Goal: Task Accomplishment & Management: Manage account settings

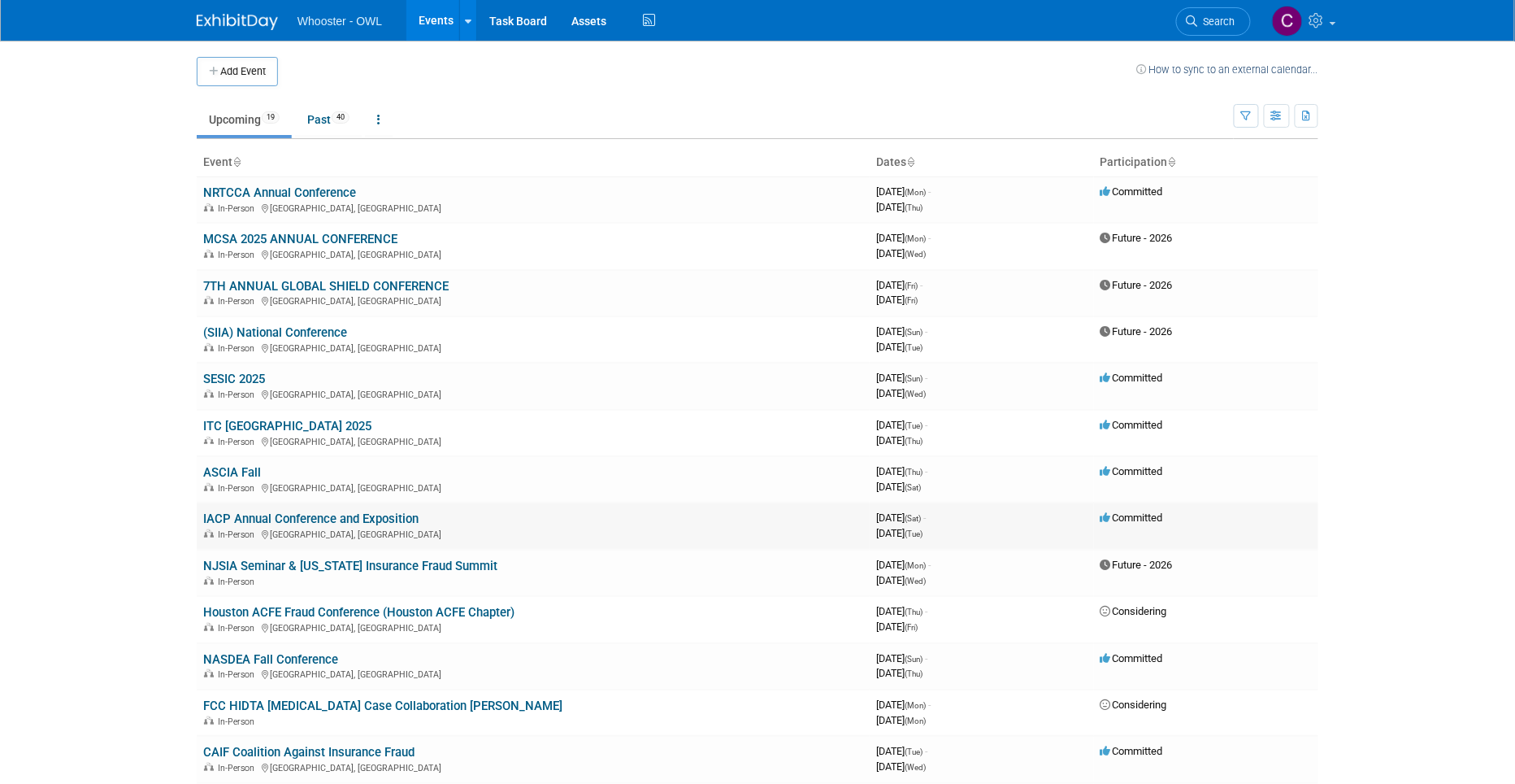
click at [317, 511] on link "IACP Annual Conference and Exposition" at bounding box center [311, 518] width 216 height 15
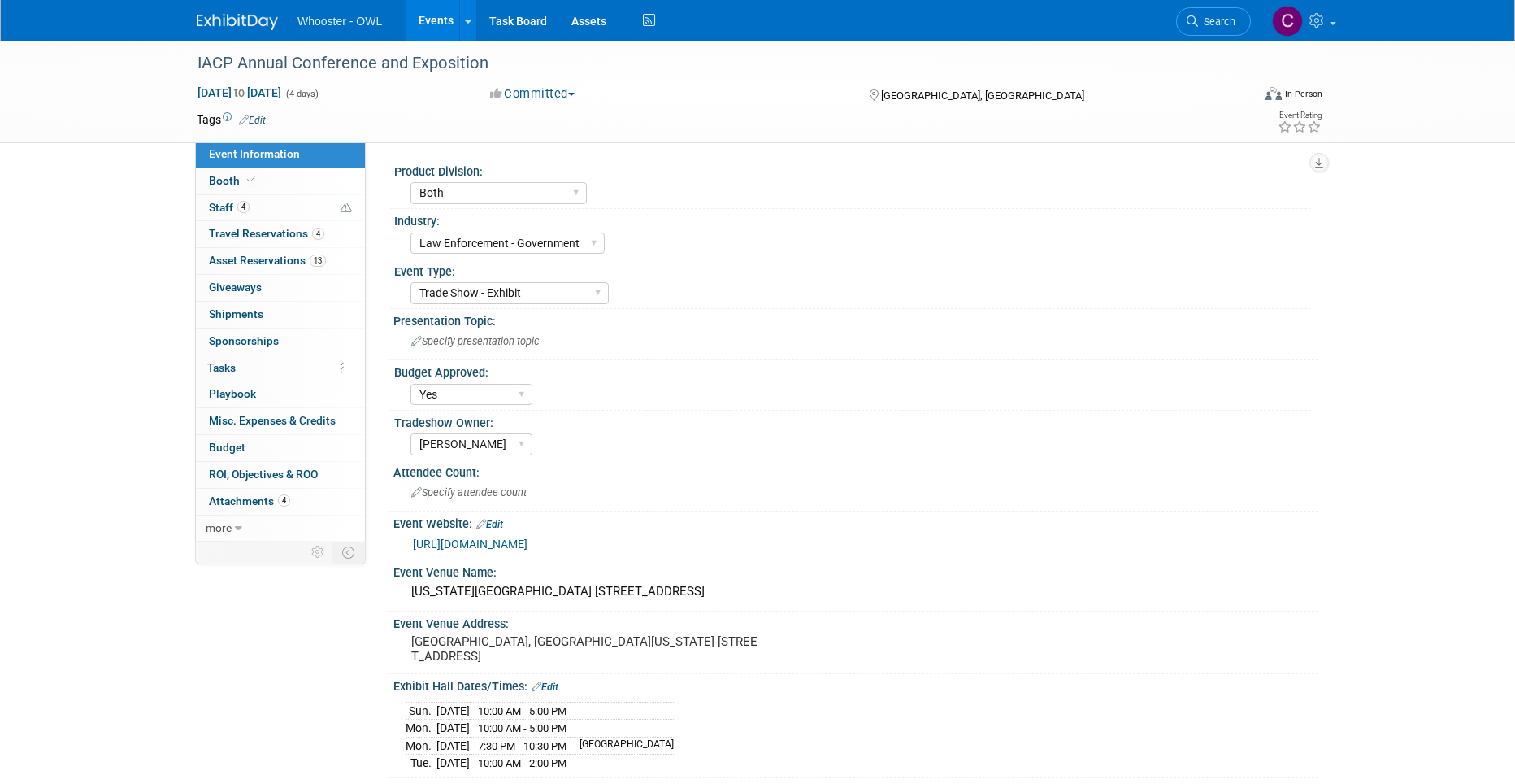
select select "Both"
select select "Law Enforcement - Government"
select select "Trade Show - Exhibit"
select select "Yes"
select select "[PERSON_NAME]"
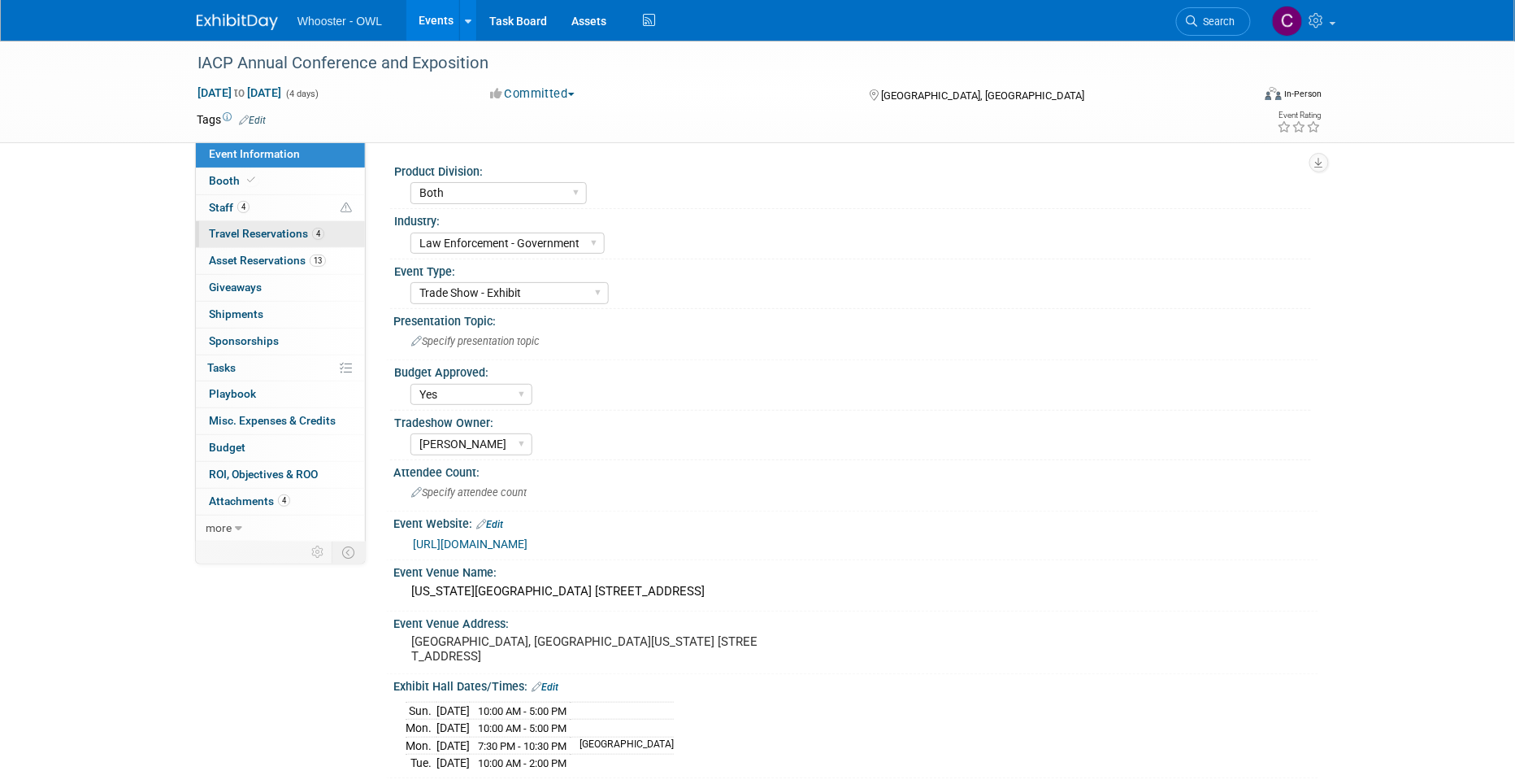
click at [268, 231] on span "Travel Reservations 4" at bounding box center [266, 232] width 115 height 13
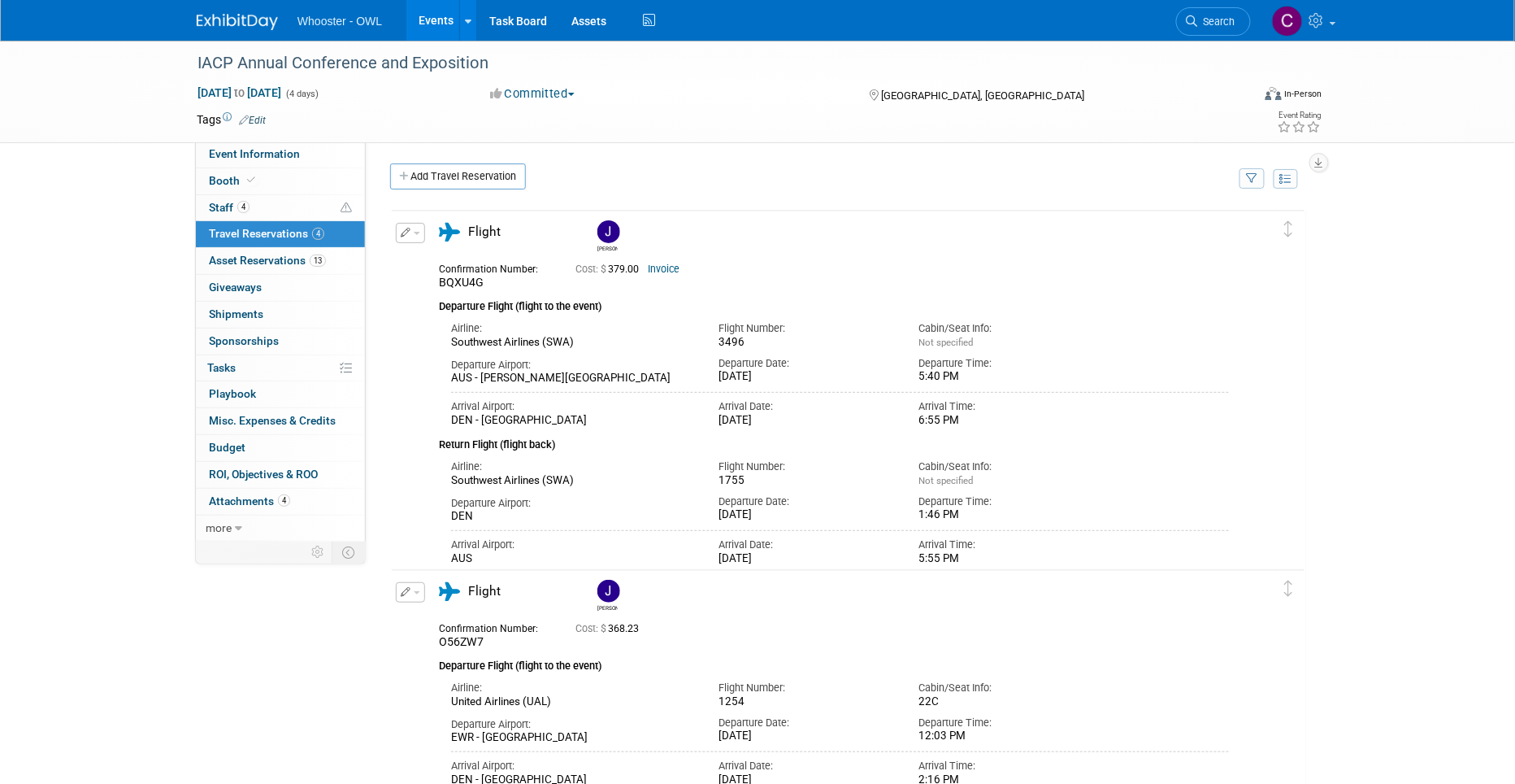
scroll to position [8, 0]
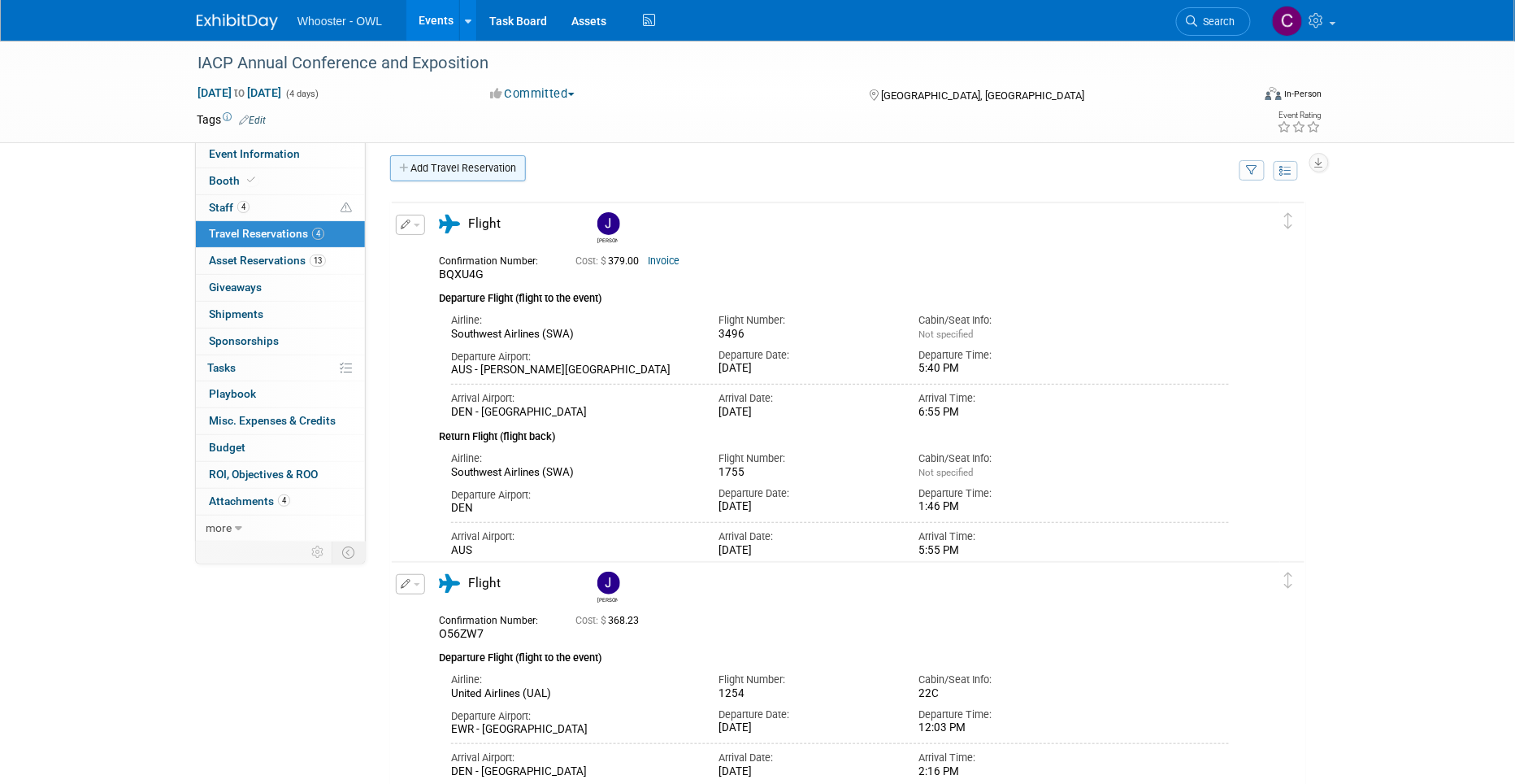
click at [457, 166] on link "Add Travel Reservation" at bounding box center [458, 167] width 136 height 26
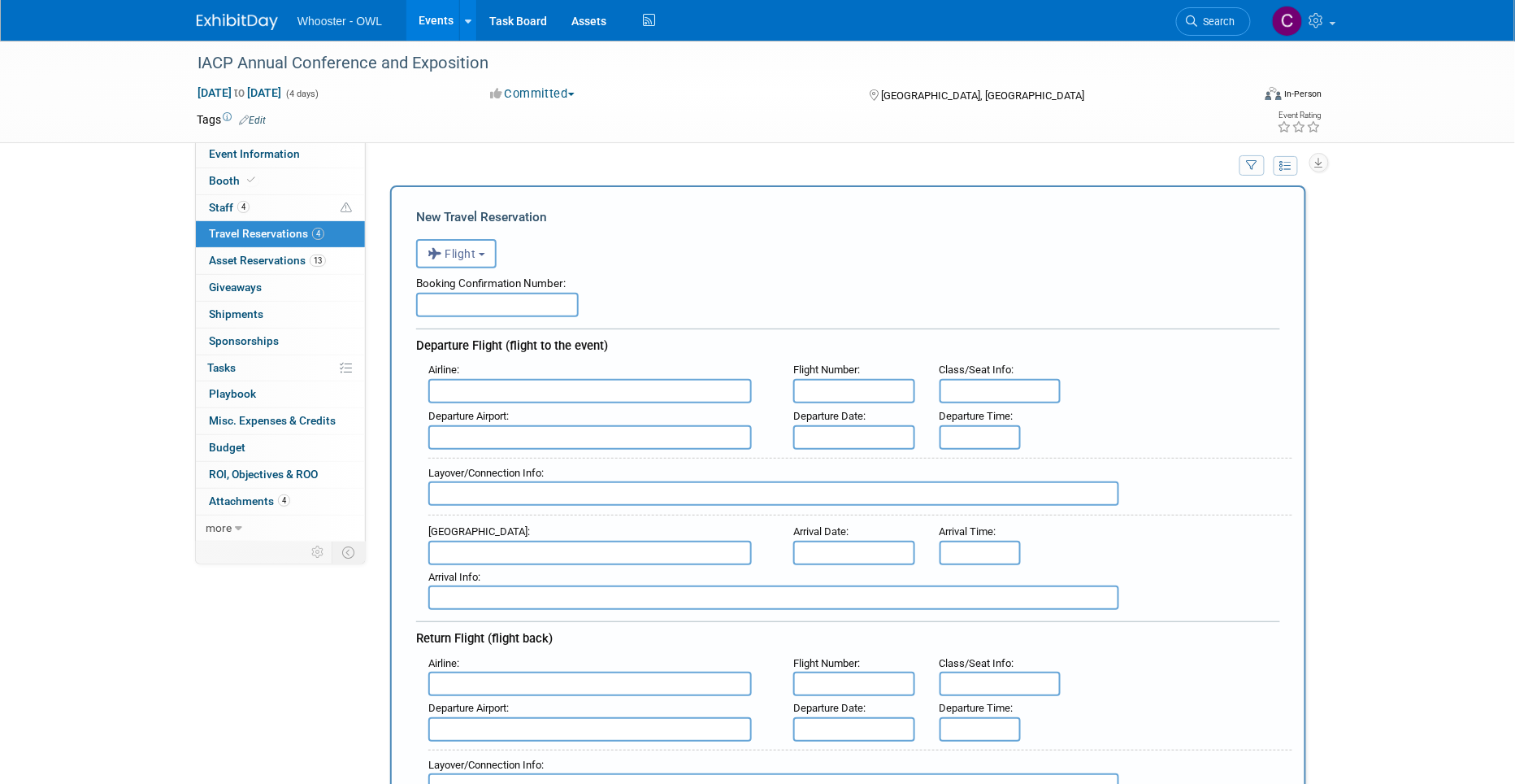
scroll to position [0, 0]
click at [507, 551] on input "text" at bounding box center [591, 552] width 323 height 24
click at [517, 568] on span "DEN - [GEOGRAPHIC_DATA]" at bounding box center [597, 578] width 338 height 26
type input "DEN - [GEOGRAPHIC_DATA]"
click at [868, 542] on input "text" at bounding box center [855, 552] width 122 height 24
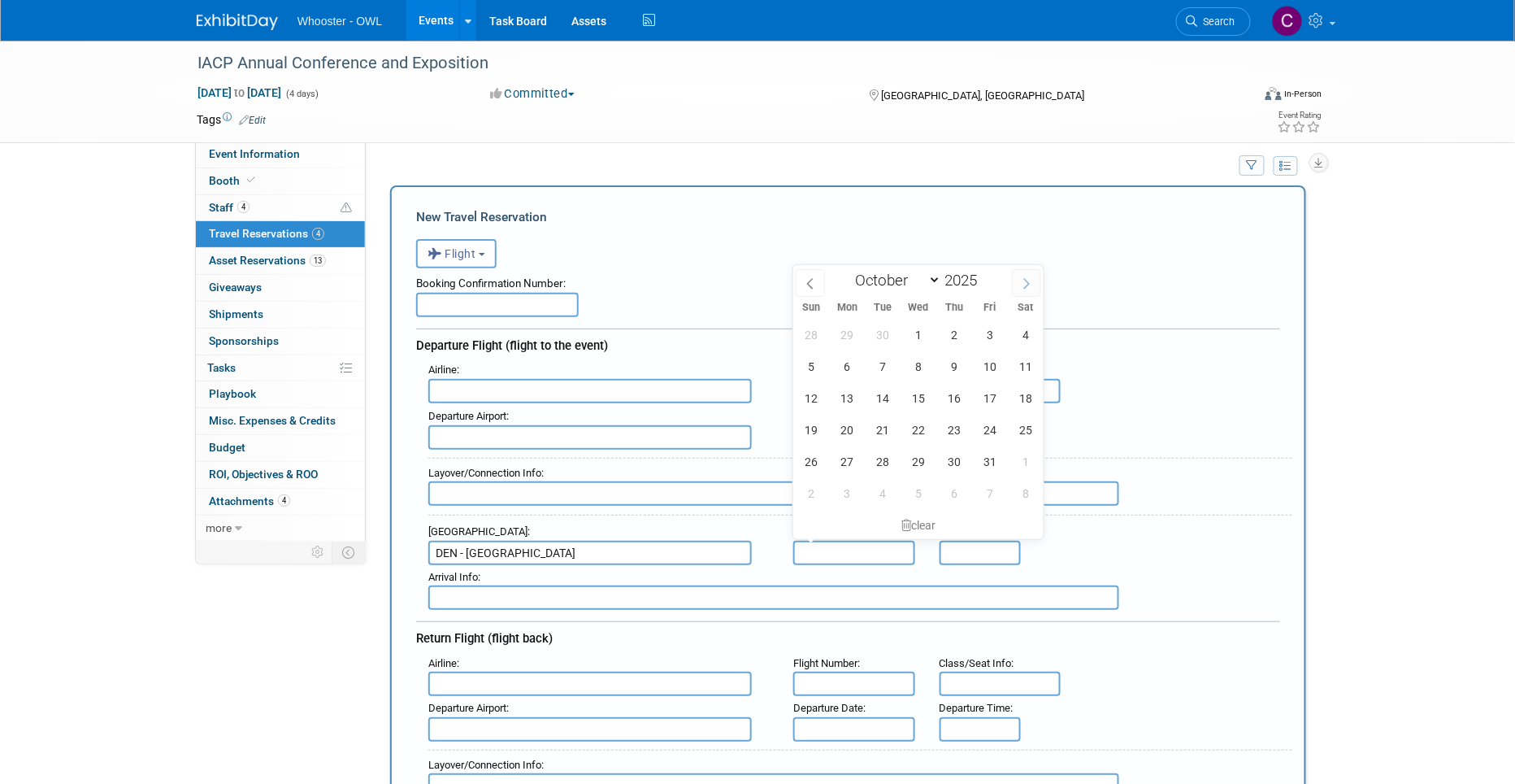
click at [1025, 279] on icon at bounding box center [1027, 284] width 12 height 12
drag, startPoint x: 809, startPoint y: 279, endPoint x: 812, endPoint y: 291, distance: 12.4
click at [809, 279] on icon at bounding box center [810, 284] width 12 height 12
select select "9"
click at [1021, 396] on span "18" at bounding box center [1026, 398] width 32 height 32
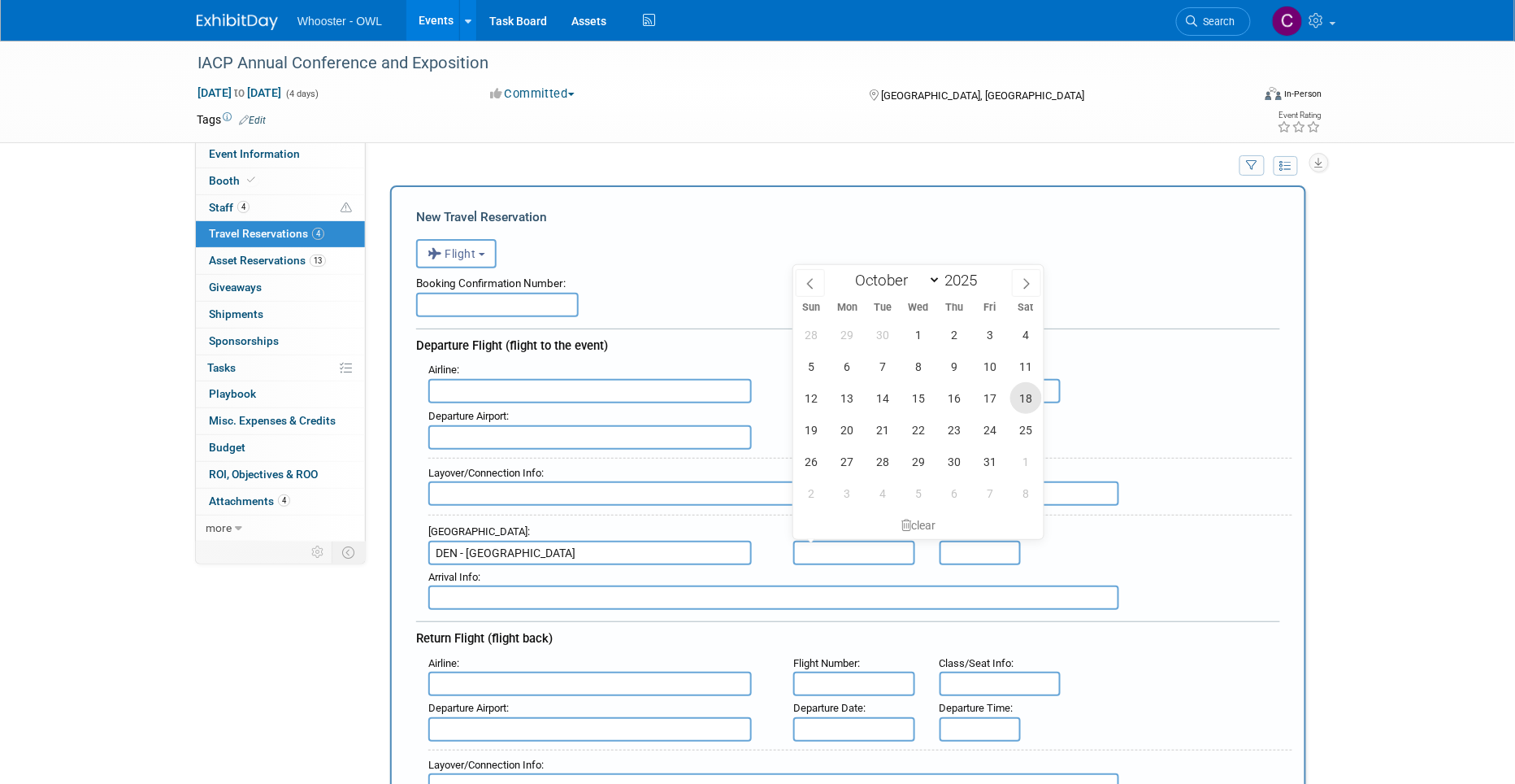
type input "[DATE]"
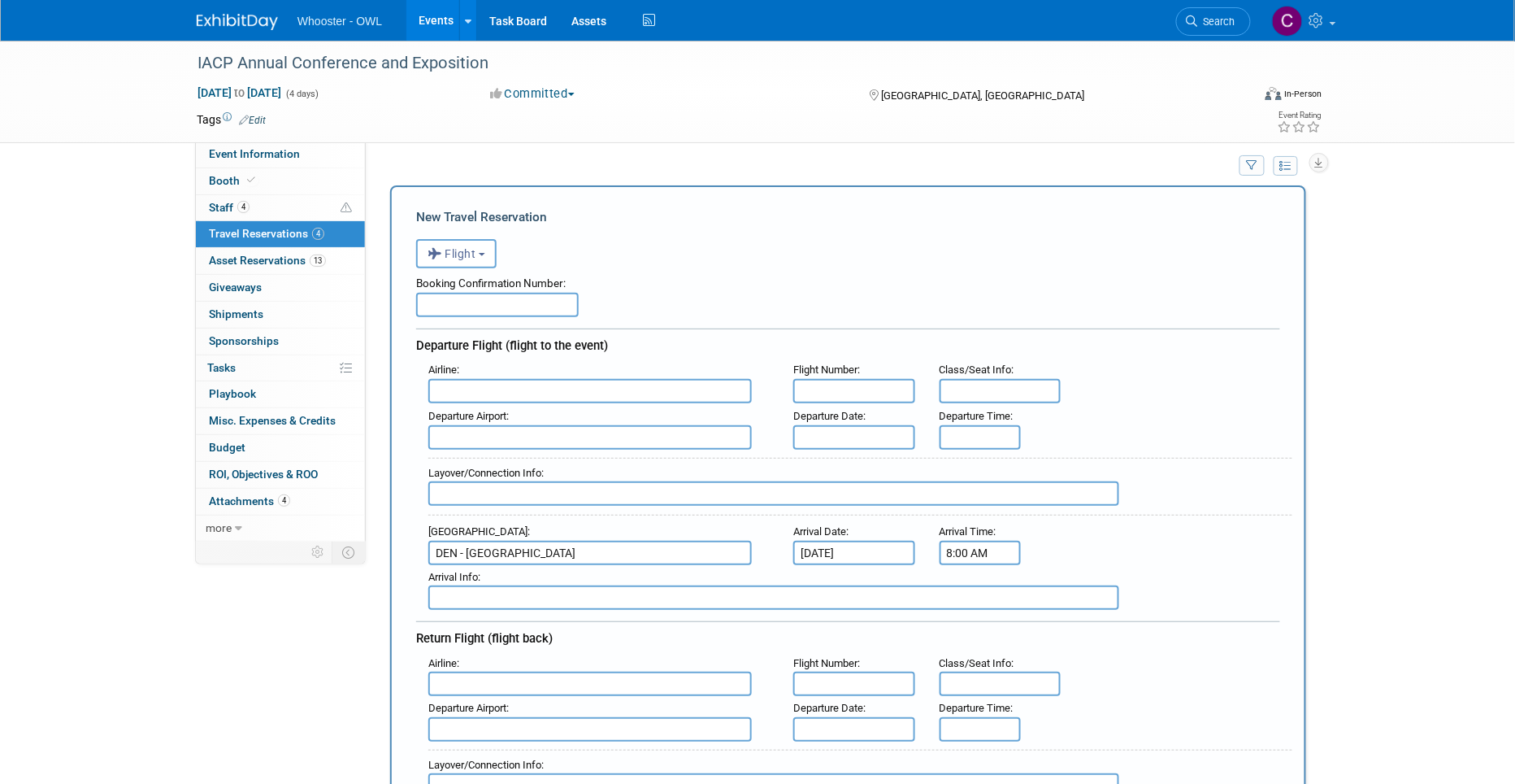
click at [989, 544] on input "8:00 AM" at bounding box center [981, 552] width 81 height 24
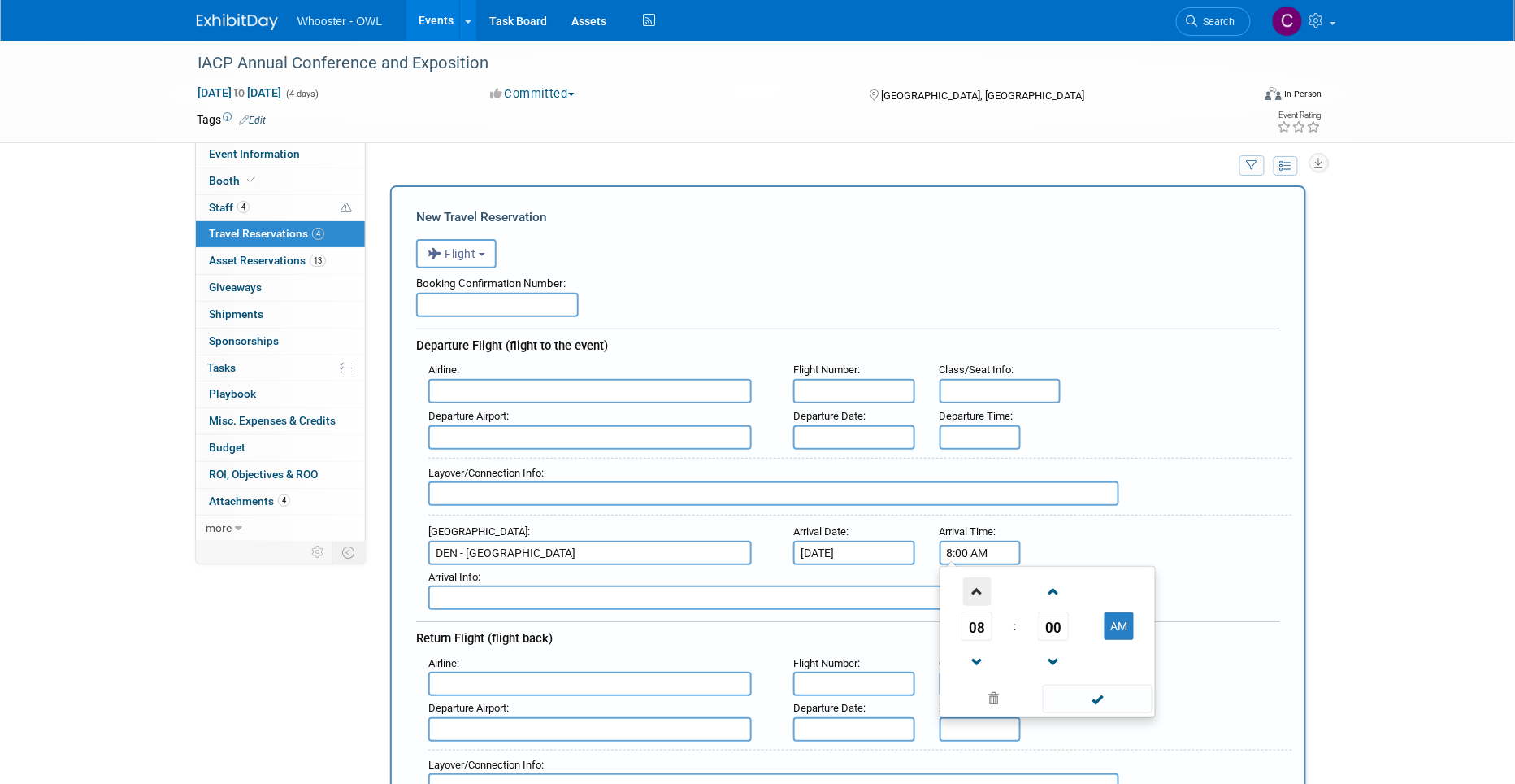
click at [980, 588] on span at bounding box center [977, 590] width 28 height 28
click at [978, 586] on span at bounding box center [977, 590] width 28 height 28
click at [975, 648] on span at bounding box center [977, 661] width 28 height 28
drag, startPoint x: 1121, startPoint y: 619, endPoint x: 1095, endPoint y: 623, distance: 26.3
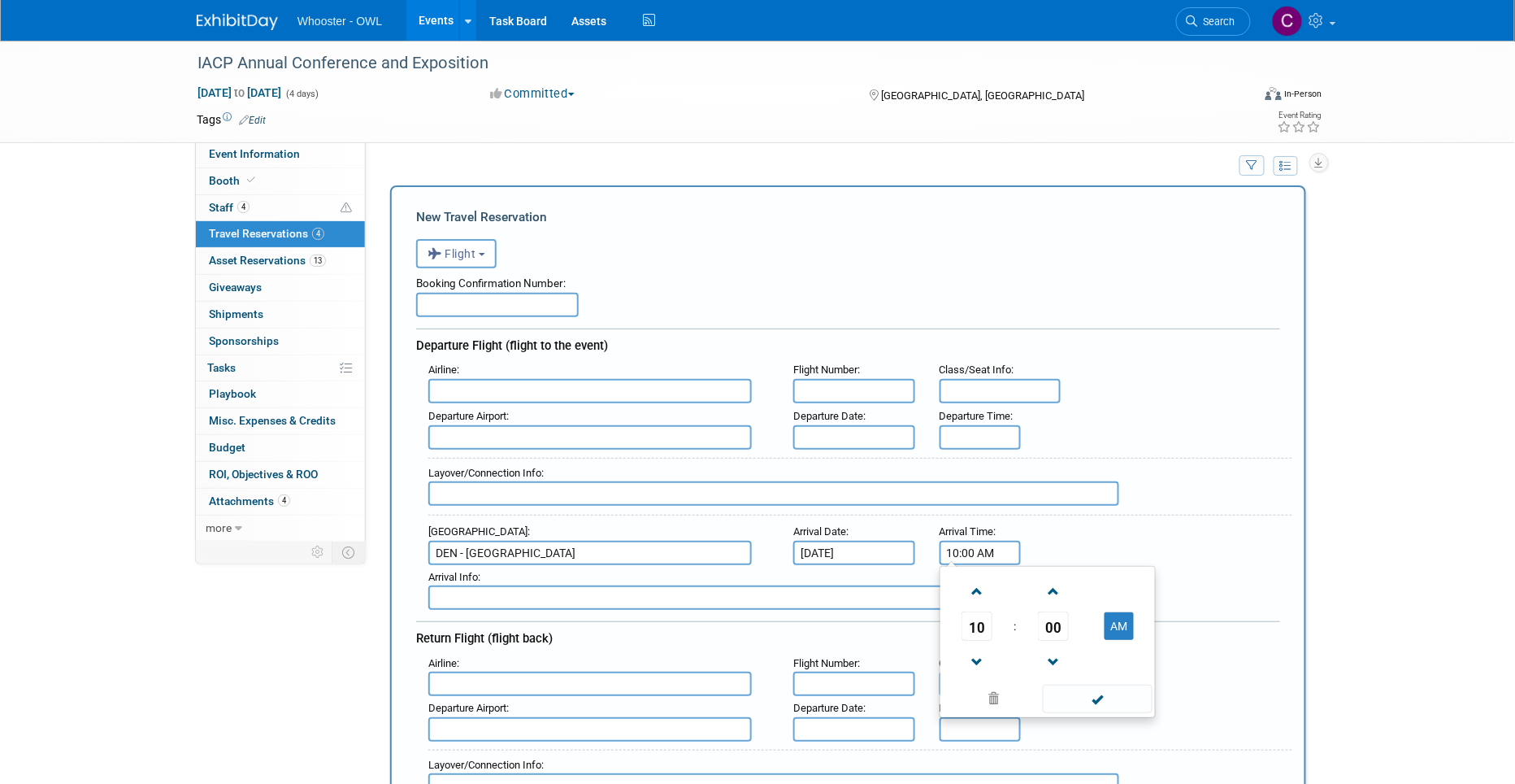
click at [1121, 619] on button "AM" at bounding box center [1119, 625] width 29 height 28
click at [974, 625] on span "10" at bounding box center [977, 626] width 31 height 29
click at [1125, 588] on td "03" at bounding box center [1126, 591] width 52 height 44
click at [1050, 612] on span "00" at bounding box center [1053, 626] width 31 height 29
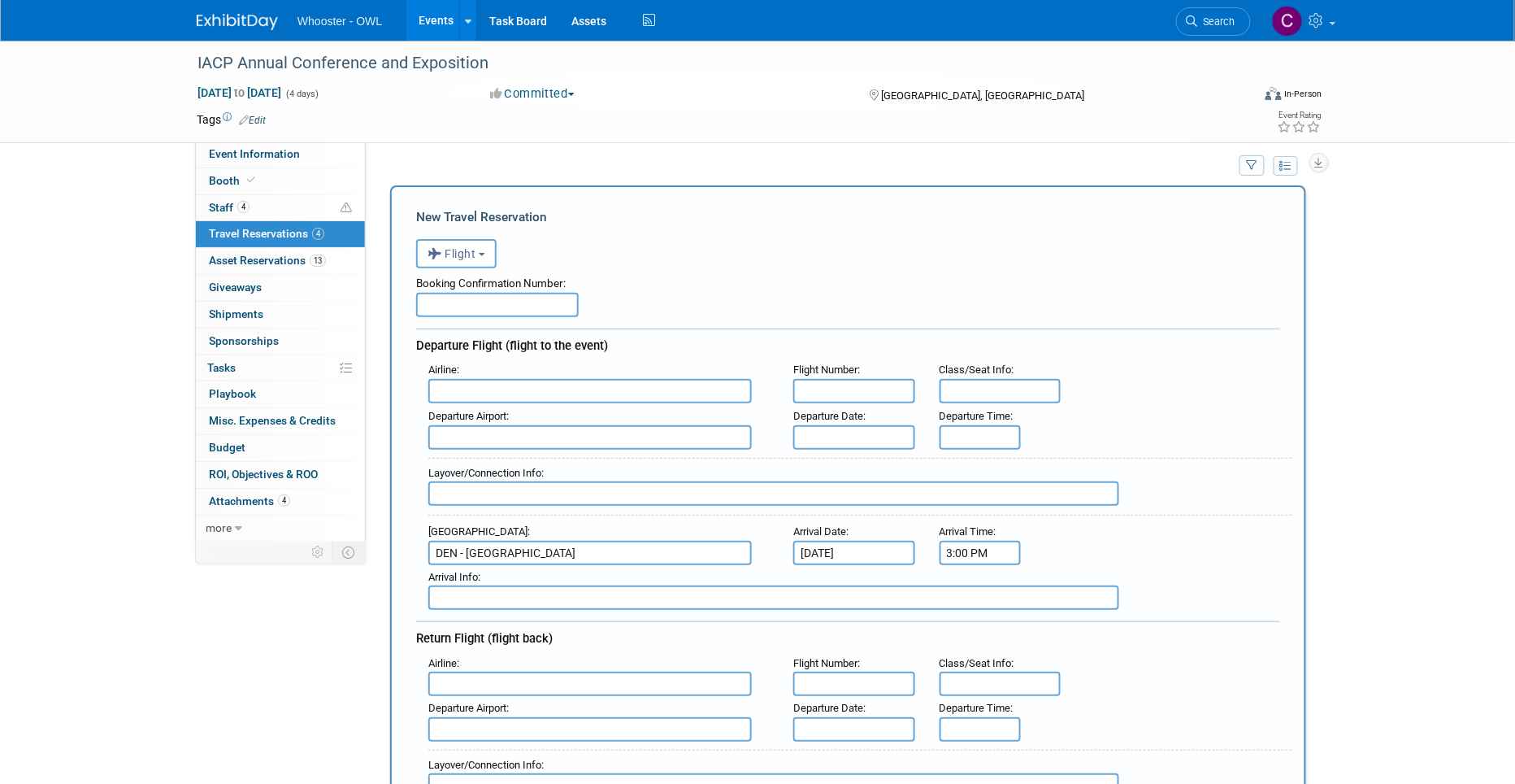
click at [952, 546] on input "3:00 PM" at bounding box center [981, 552] width 81 height 24
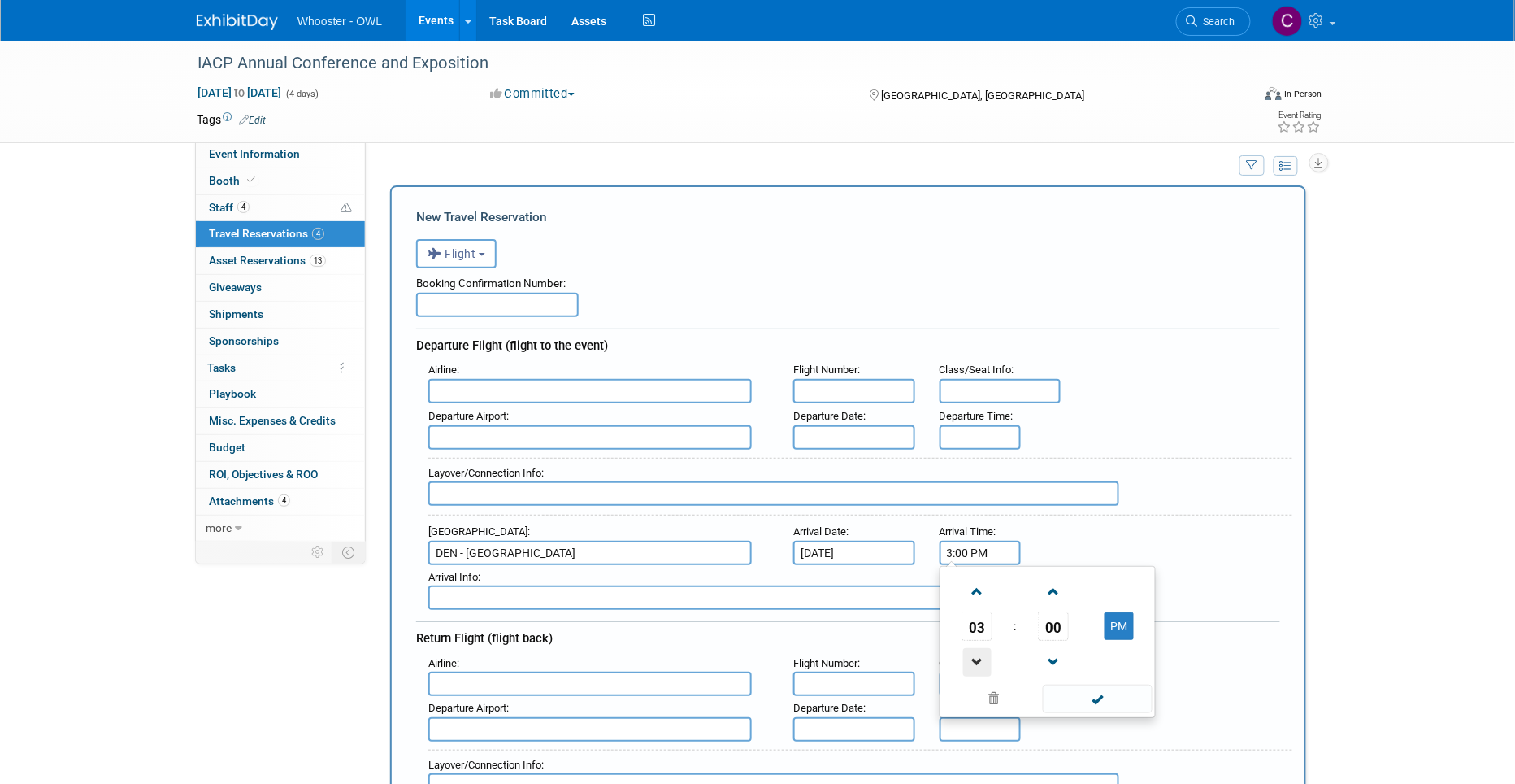
click at [977, 654] on span at bounding box center [977, 661] width 28 height 28
click at [1052, 620] on span "00" at bounding box center [1053, 626] width 31 height 29
drag, startPoint x: 969, startPoint y: 546, endPoint x: 969, endPoint y: 560, distance: 14.0
click at [969, 548] on input "2:00 PM" at bounding box center [981, 552] width 81 height 24
type input "2:46 PM"
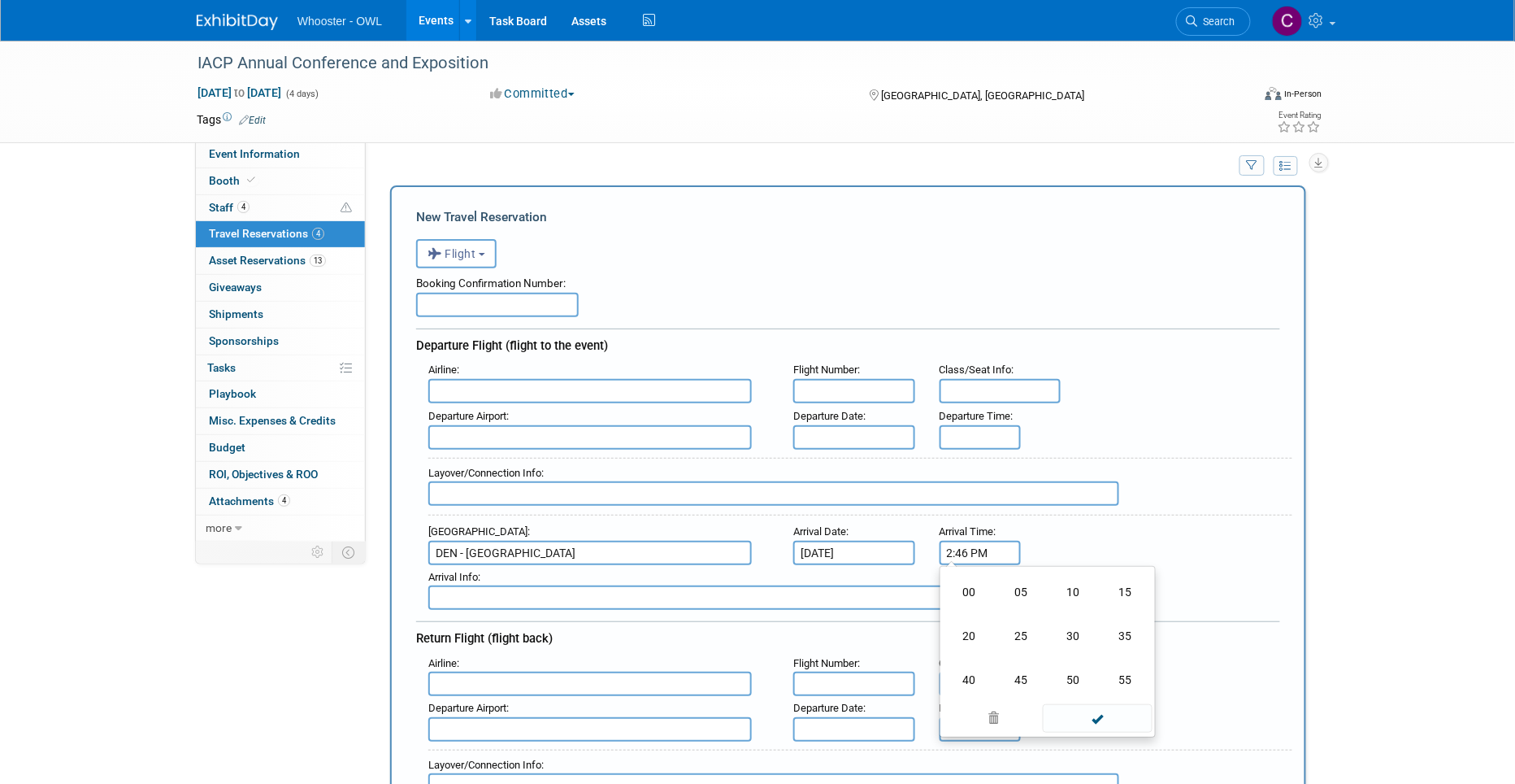
click at [1162, 531] on div "Arrival Airport : [GEOGRAPHIC_DATA] Arrival Date : [DATE] Arrival Time : 2:46 P…" at bounding box center [854, 542] width 876 height 45
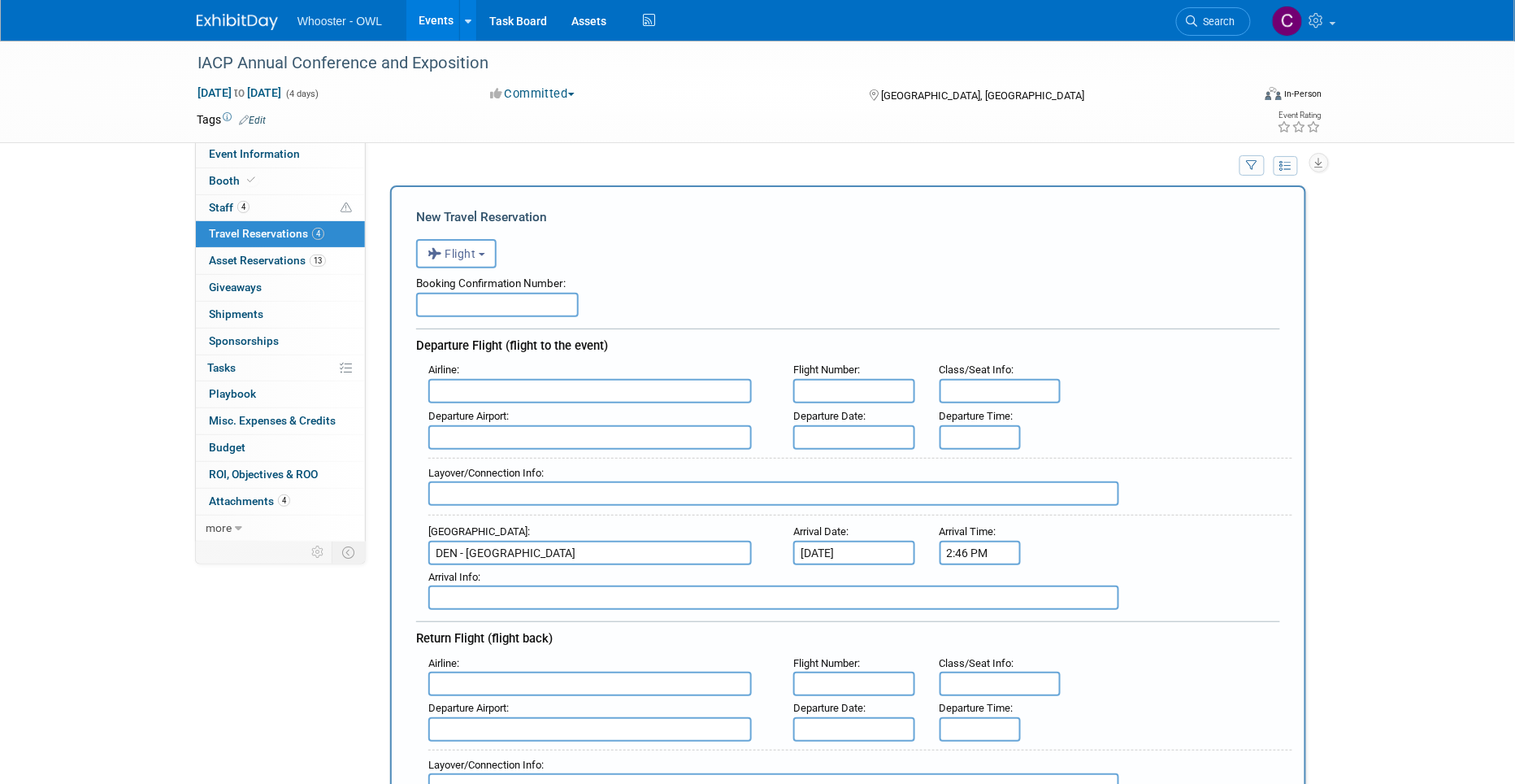
click at [554, 385] on input "text" at bounding box center [591, 390] width 323 height 24
click at [479, 438] on span "Delta Air Lines (DAL)" at bounding box center [597, 444] width 338 height 26
type input "Delta Air Lines (DAL)"
click at [549, 440] on input "text" at bounding box center [591, 437] width 323 height 24
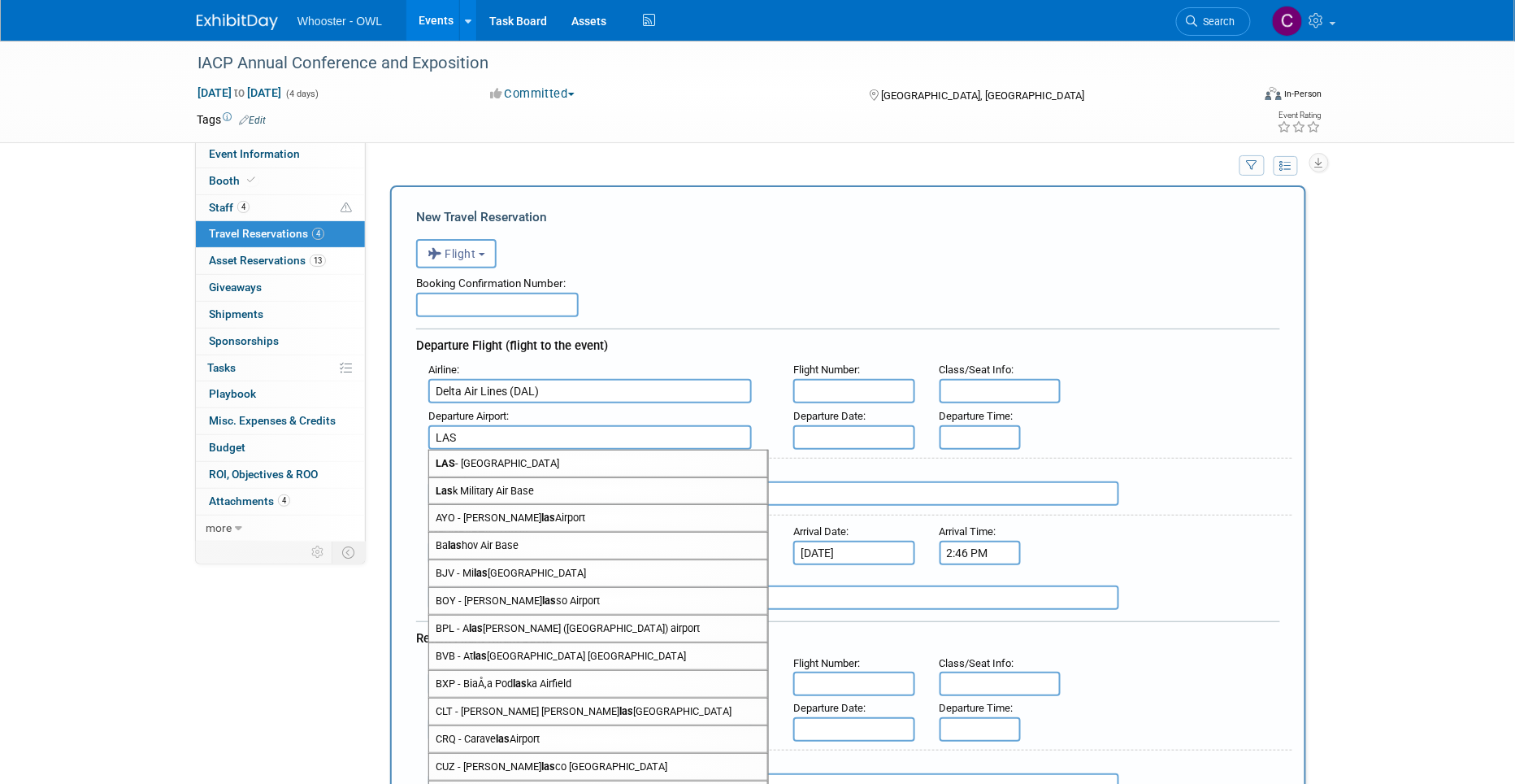
click at [523, 457] on span "LAS - [GEOGRAPHIC_DATA]" at bounding box center [597, 463] width 338 height 26
type input "LAS - [GEOGRAPHIC_DATA]"
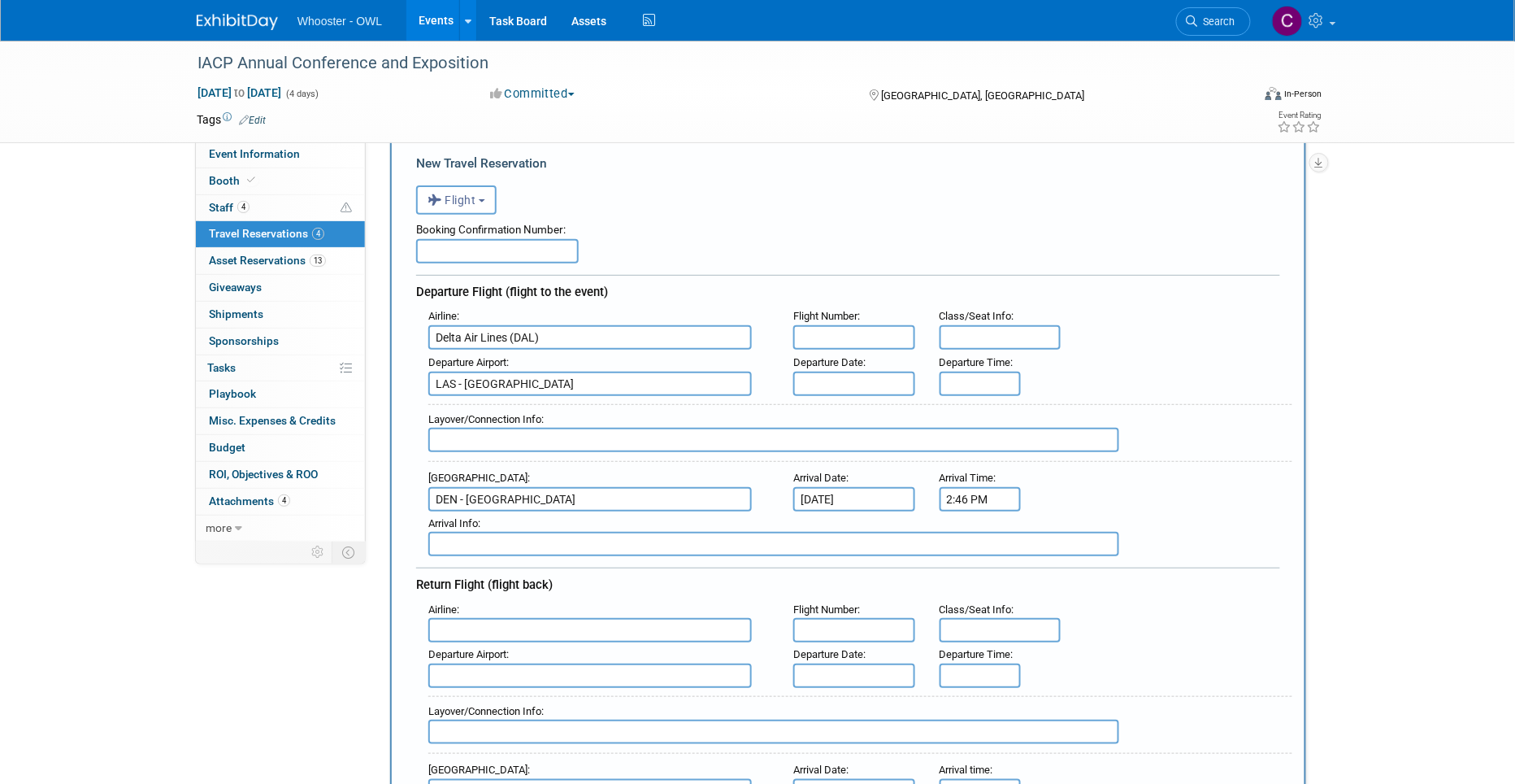
scroll to position [65, 0]
click at [510, 621] on input "text" at bounding box center [591, 631] width 323 height 24
click at [546, 674] on span "Delta Air Lines (DAL)" at bounding box center [597, 685] width 338 height 26
type input "Delta Air Lines (DAL)"
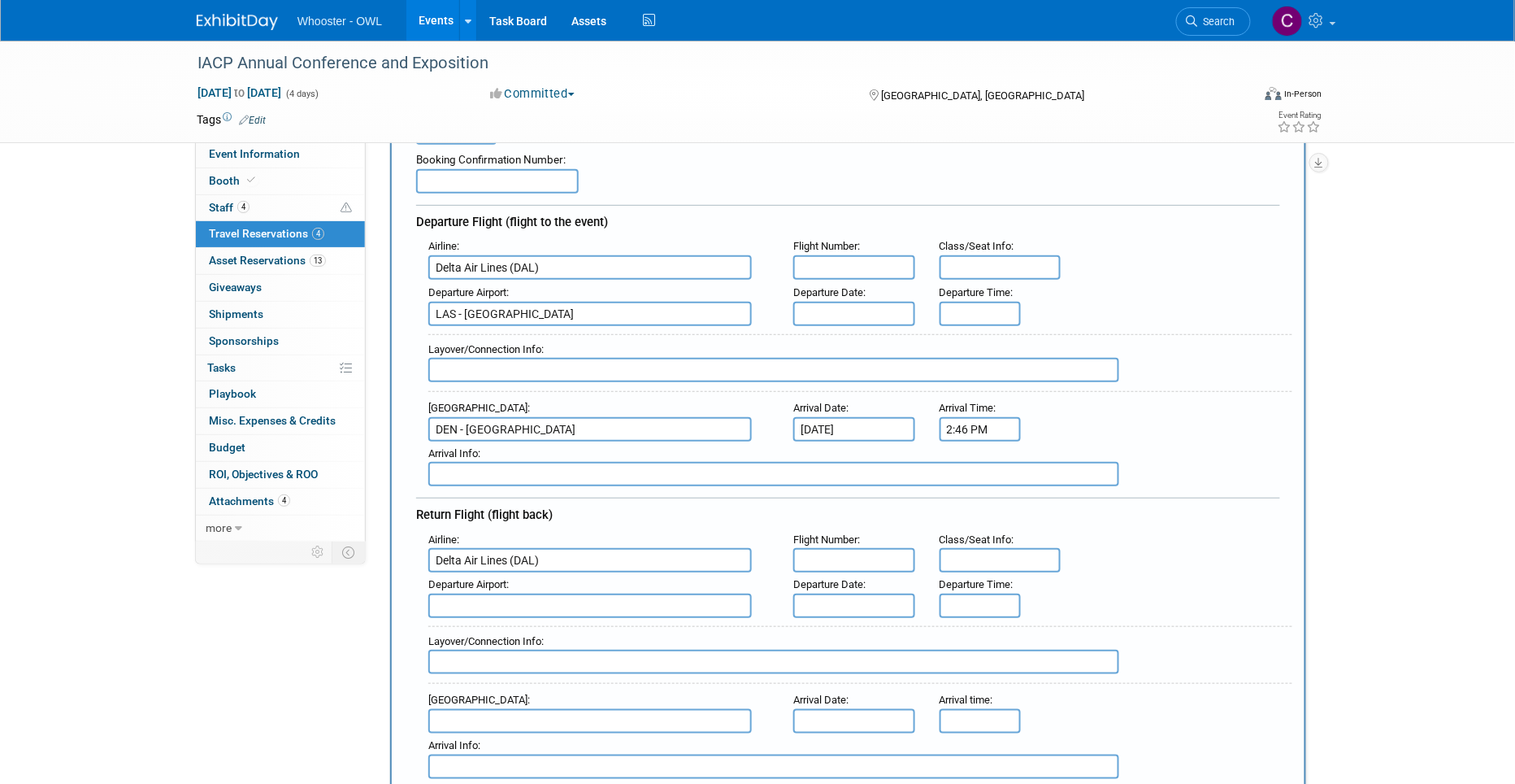
scroll to position [127, 0]
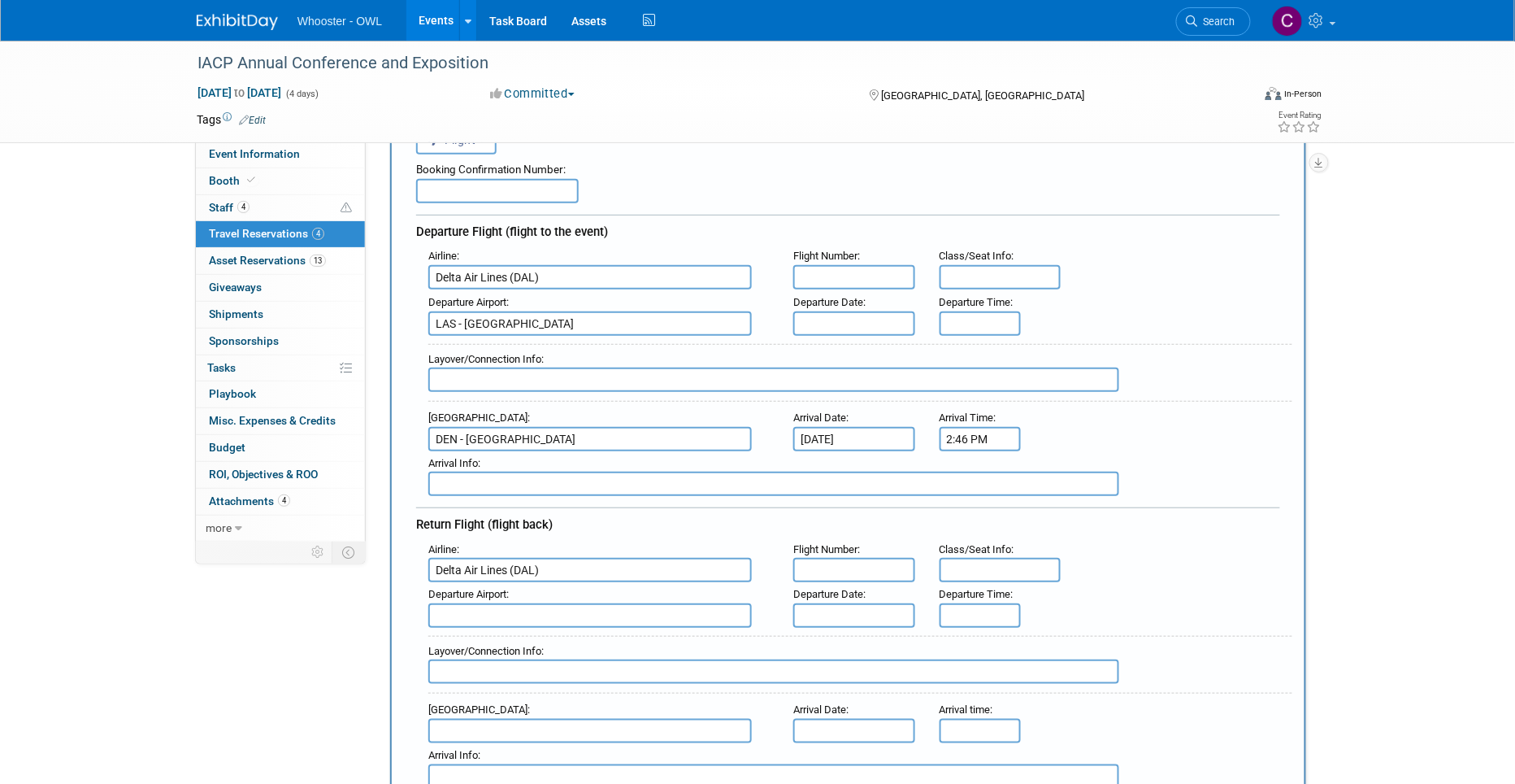
click at [646, 603] on input "text" at bounding box center [591, 615] width 323 height 24
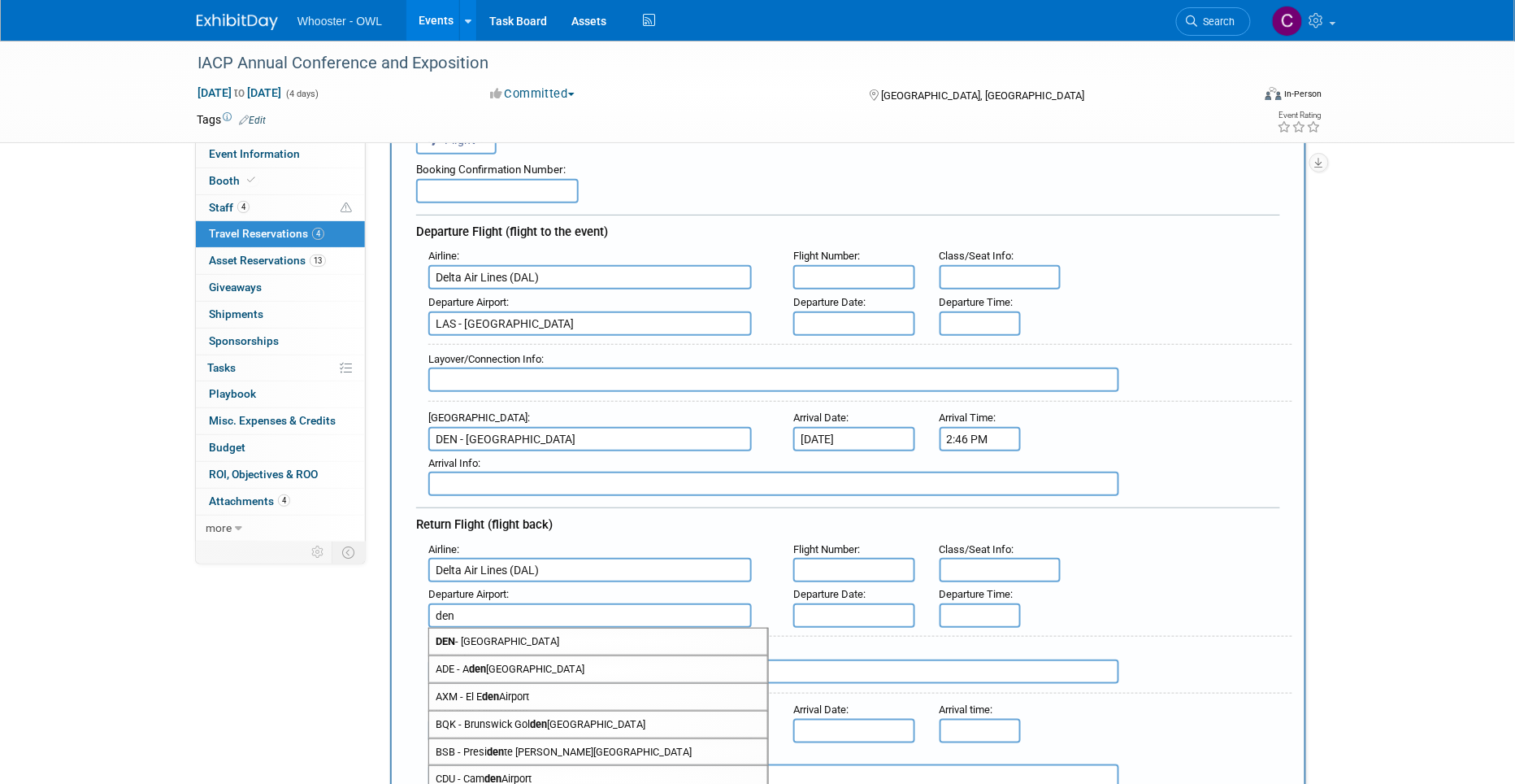
click at [573, 628] on span "DEN - [GEOGRAPHIC_DATA]" at bounding box center [597, 641] width 338 height 26
type input "DEN - [GEOGRAPHIC_DATA]"
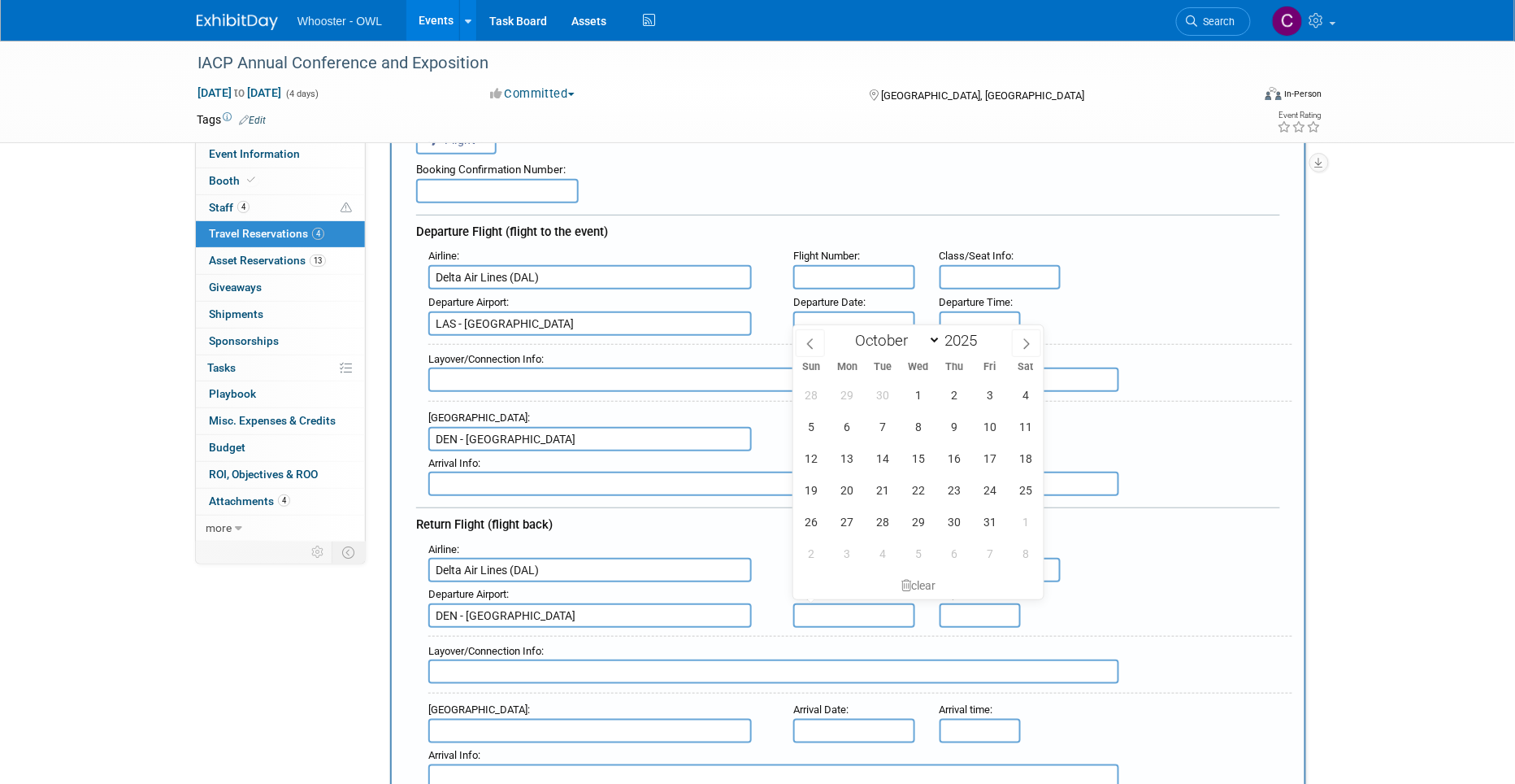
click at [855, 604] on input "text" at bounding box center [855, 615] width 122 height 24
click at [884, 490] on span "21" at bounding box center [883, 490] width 32 height 32
type input "[DATE]"
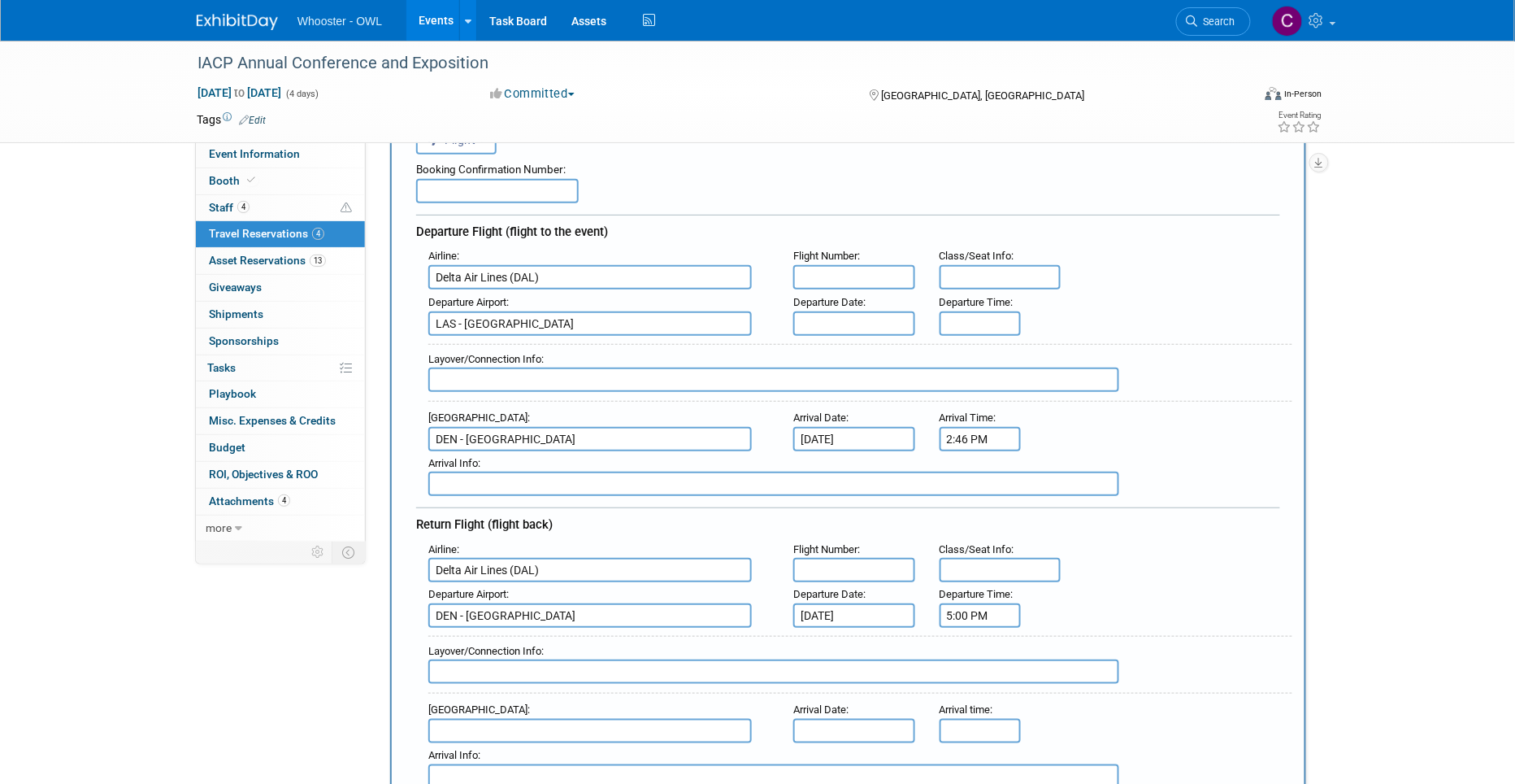
click at [982, 604] on input "5:00 PM" at bounding box center [981, 615] width 81 height 24
click at [977, 467] on span at bounding box center [977, 474] width 28 height 28
click at [977, 531] on span at bounding box center [977, 545] width 28 height 28
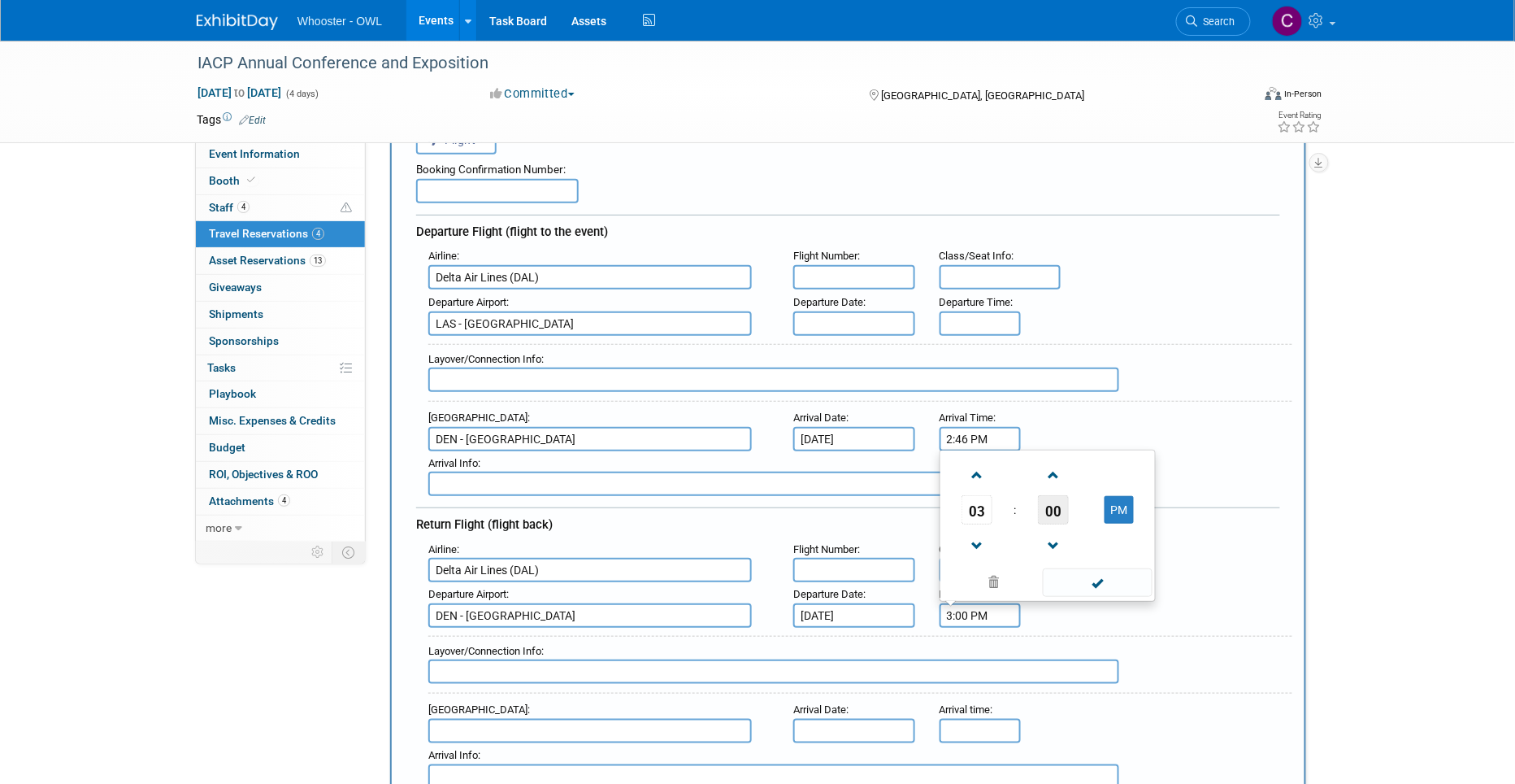
click at [1053, 500] on span "00" at bounding box center [1053, 509] width 31 height 29
click at [974, 529] on td "40" at bounding box center [970, 543] width 52 height 44
drag, startPoint x: 966, startPoint y: 605, endPoint x: 980, endPoint y: 618, distance: 19.1
click at [971, 609] on input "3:40 PM" at bounding box center [981, 615] width 81 height 24
click at [990, 610] on input "3:40 PM" at bounding box center [981, 615] width 81 height 24
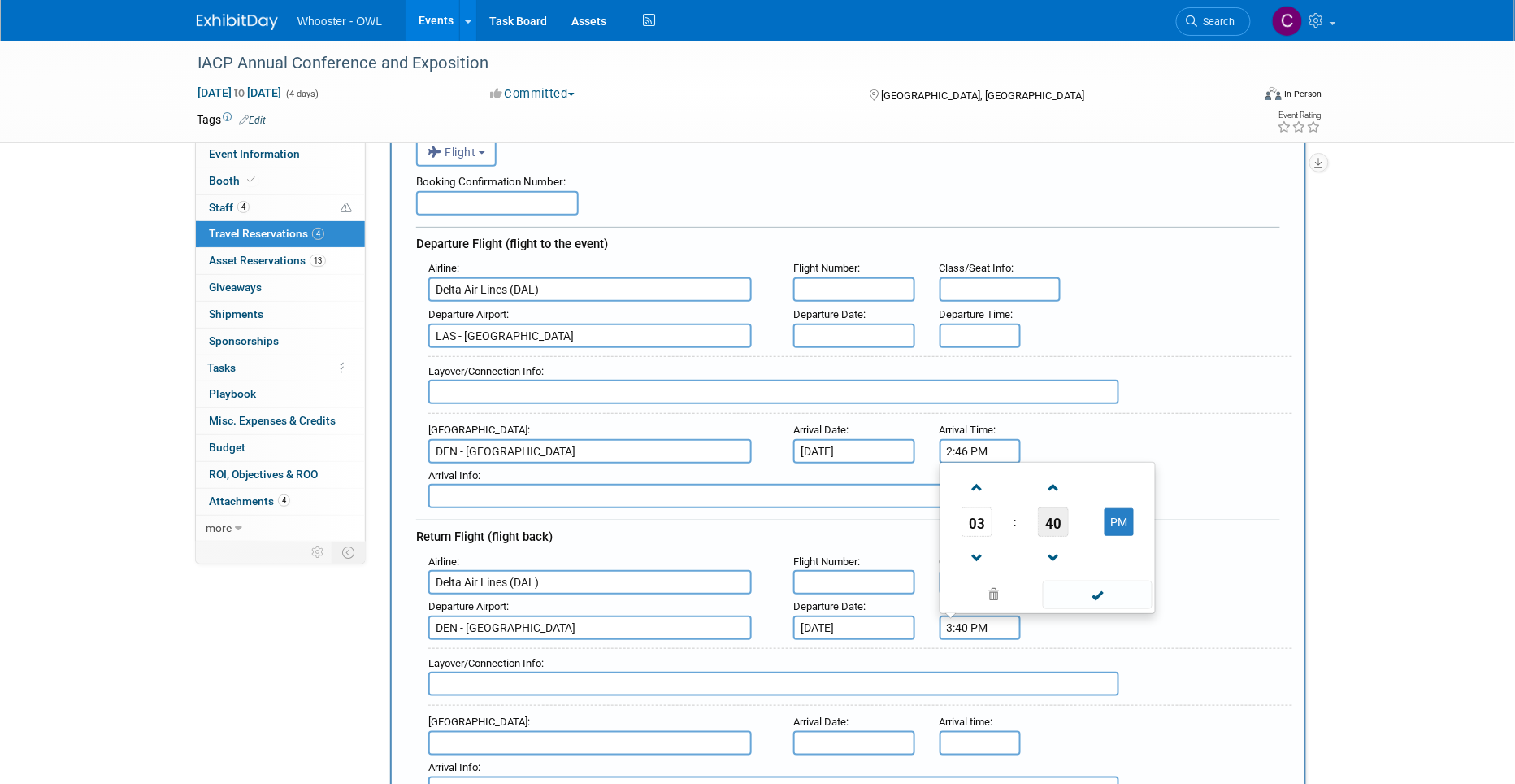
scroll to position [110, 0]
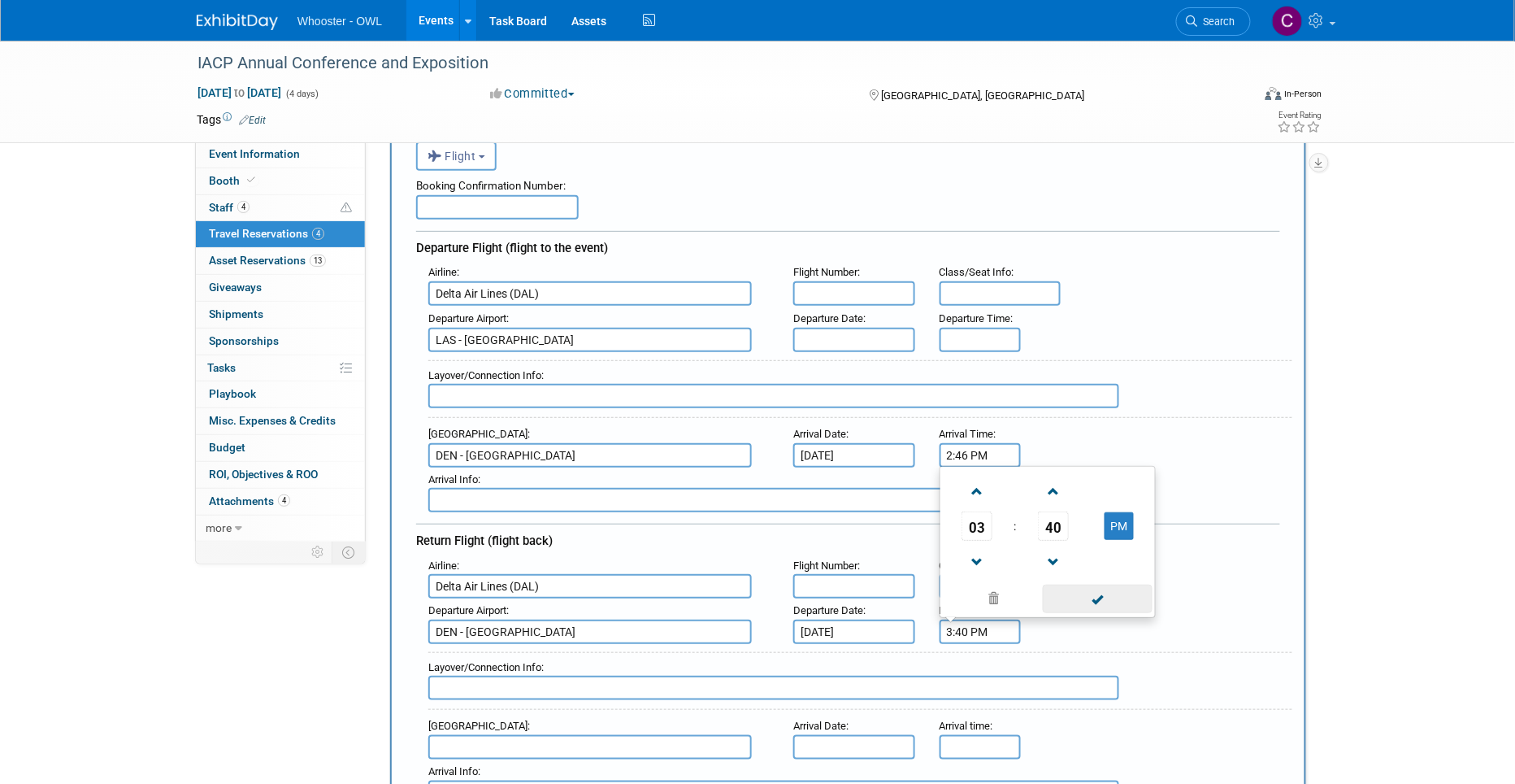
click at [1082, 585] on span at bounding box center [1097, 598] width 109 height 28
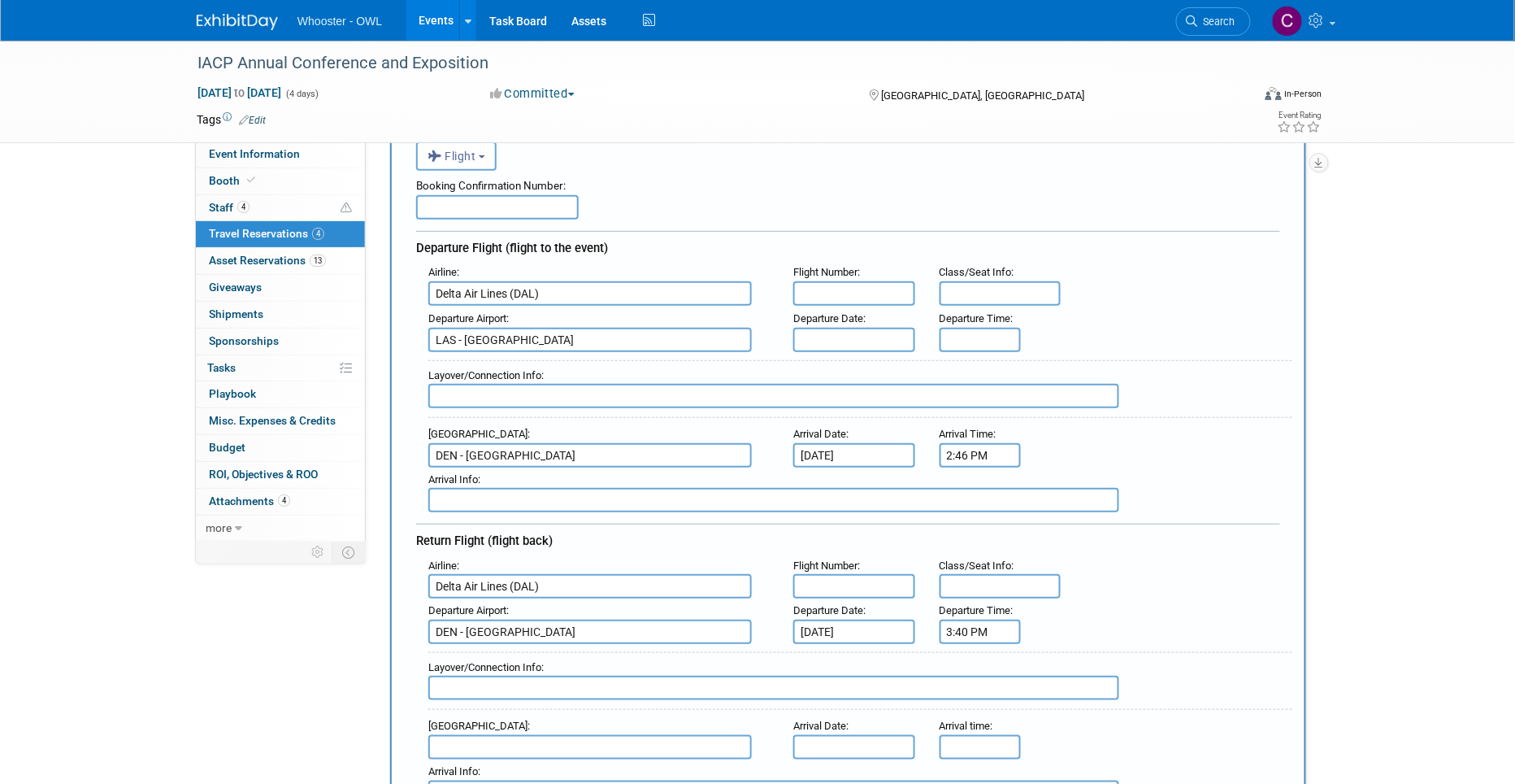
drag, startPoint x: 966, startPoint y: 625, endPoint x: 972, endPoint y: 636, distance: 12.5
click at [966, 625] on input "3:40 PM" at bounding box center [981, 631] width 81 height 24
type input "3:41 PM"
click at [1209, 658] on div "Layover/Connection Info :" at bounding box center [861, 667] width 864 height 17
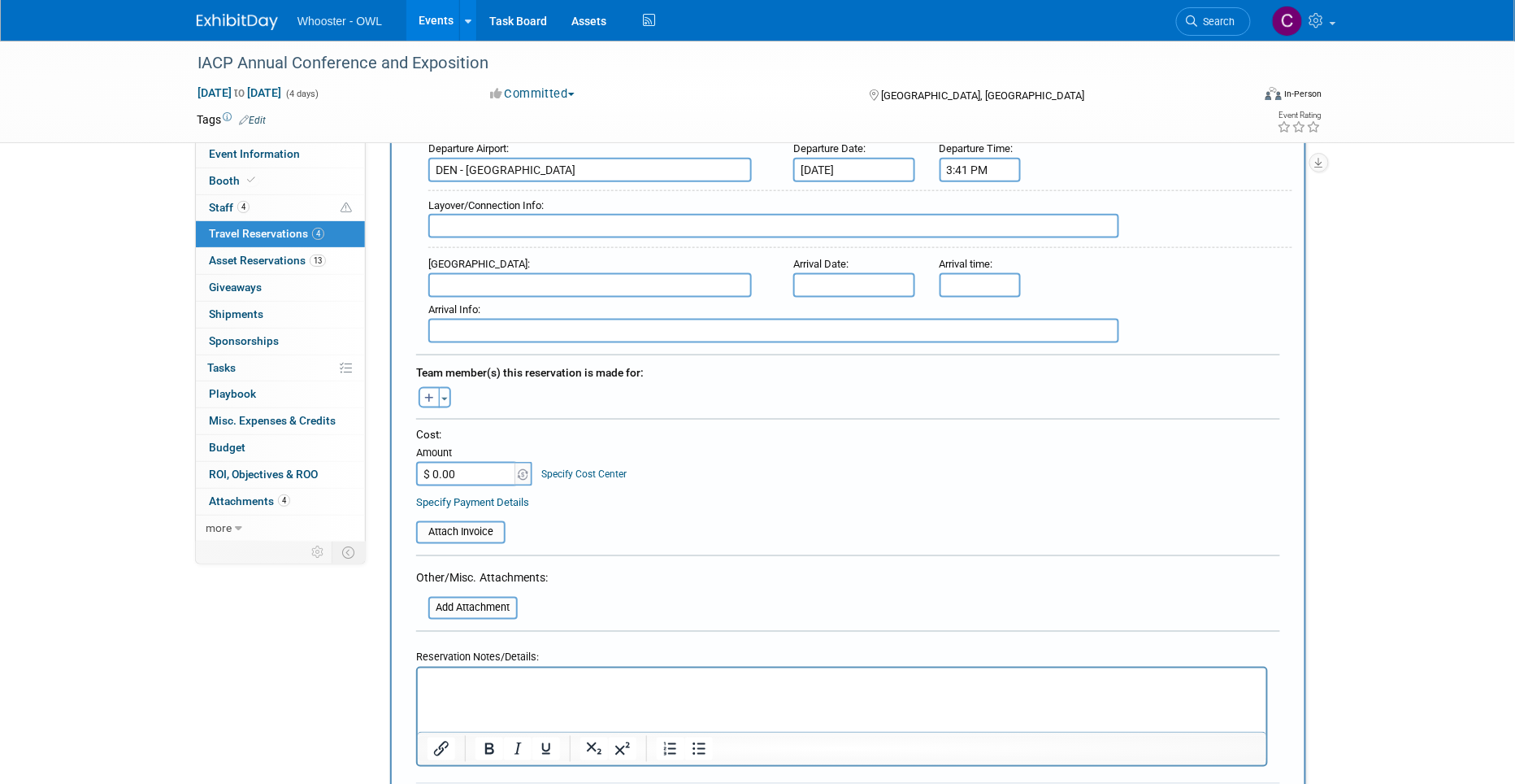
scroll to position [571, 0]
click at [433, 394] on icon "button" at bounding box center [429, 399] width 10 height 11
select select
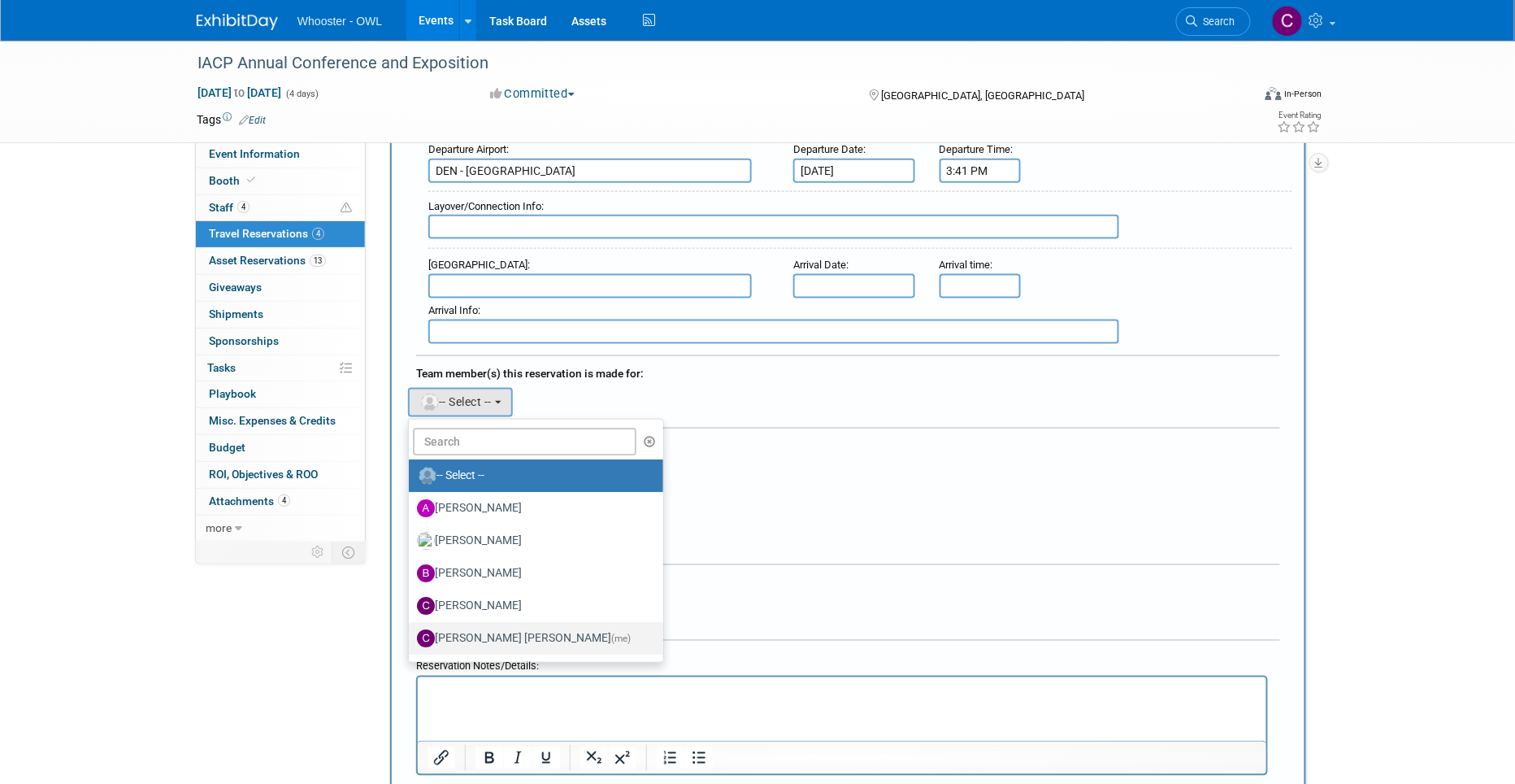
drag, startPoint x: 511, startPoint y: 621, endPoint x: 683, endPoint y: 565, distance: 180.9
click at [511, 625] on label "[PERSON_NAME] [PERSON_NAME] (me)" at bounding box center [532, 638] width 230 height 26
click at [411, 631] on input "[PERSON_NAME] [PERSON_NAME] (me)" at bounding box center [406, 636] width 11 height 11
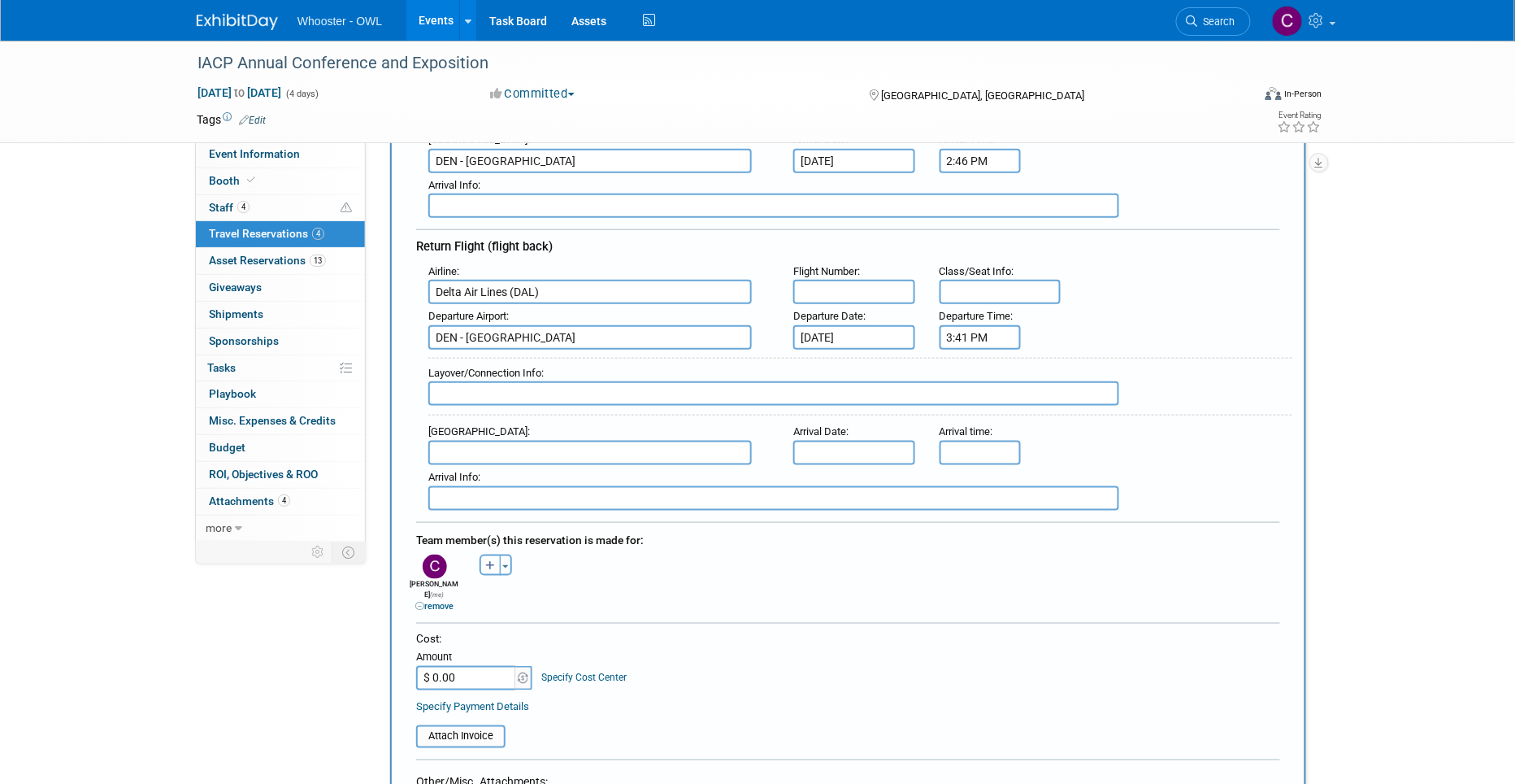
scroll to position [403, 0]
click at [479, 448] on input "text" at bounding box center [591, 455] width 323 height 24
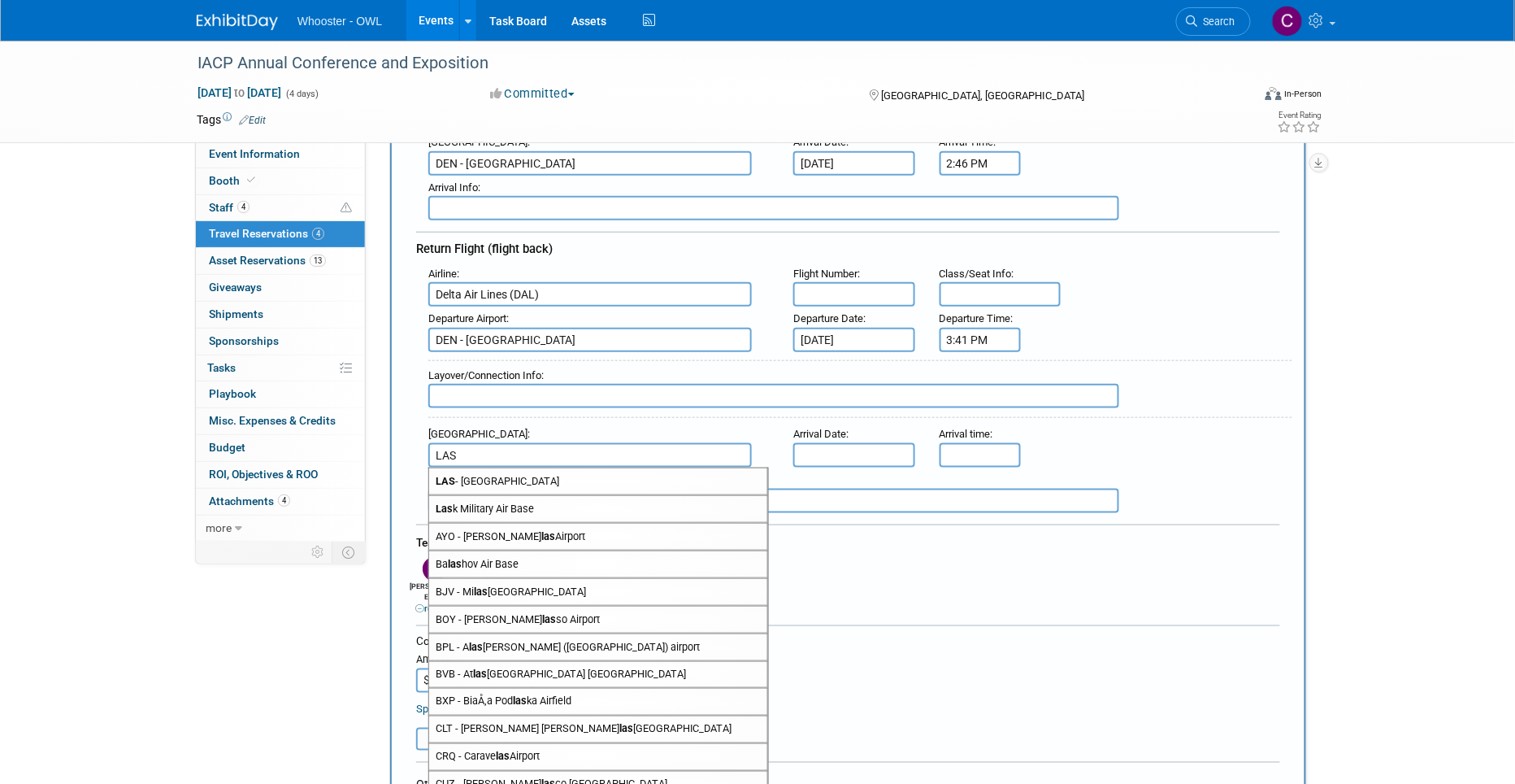
click at [468, 469] on span "LAS - [GEOGRAPHIC_DATA]" at bounding box center [597, 481] width 338 height 26
type input "LAS - [GEOGRAPHIC_DATA]"
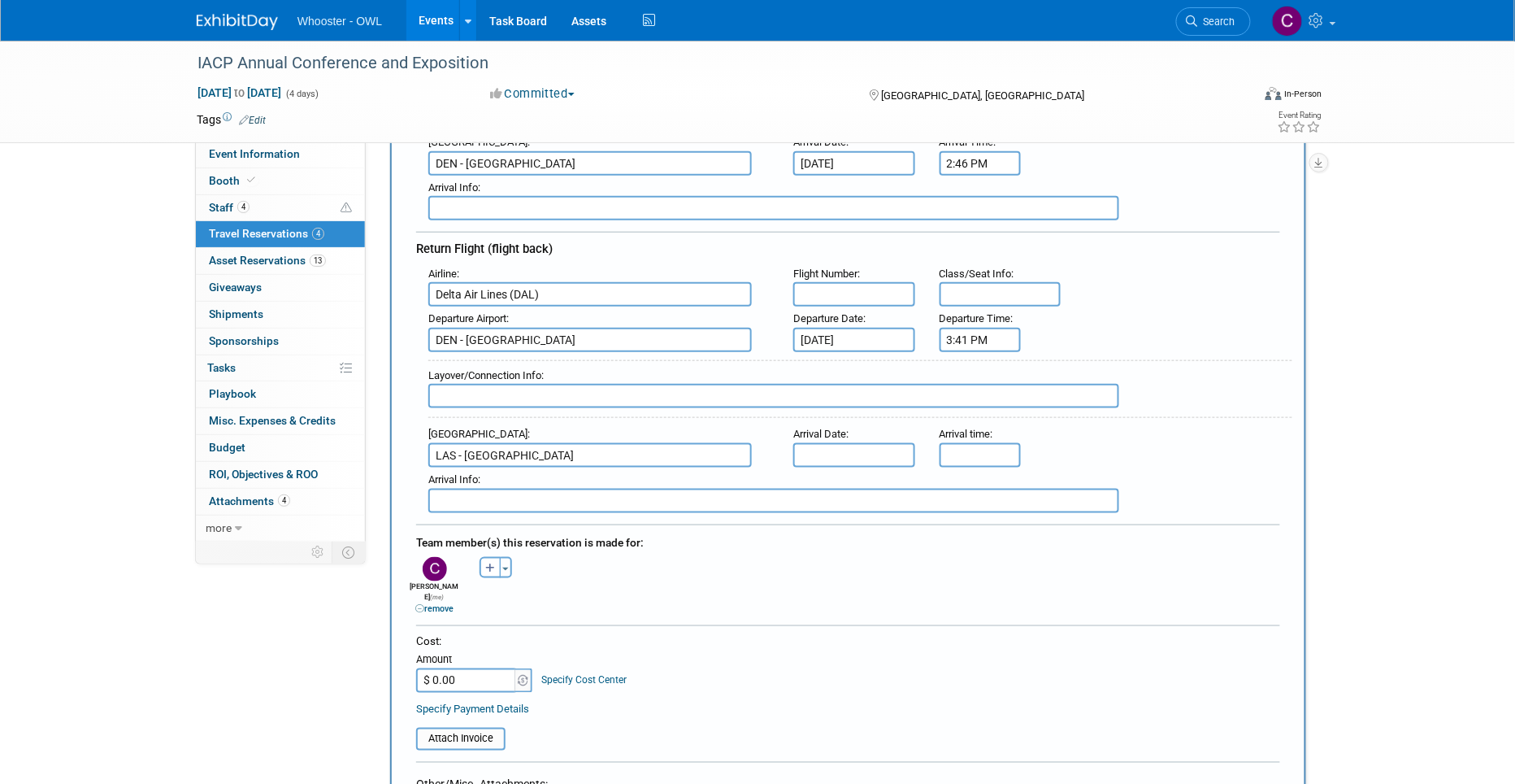
click at [833, 443] on input "text" at bounding box center [855, 455] width 122 height 24
click at [875, 617] on span "21" at bounding box center [883, 622] width 32 height 32
type input "[DATE]"
click at [980, 443] on input "5:00 PM" at bounding box center [981, 455] width 81 height 24
drag, startPoint x: 951, startPoint y: 448, endPoint x: 952, endPoint y: 485, distance: 37.0
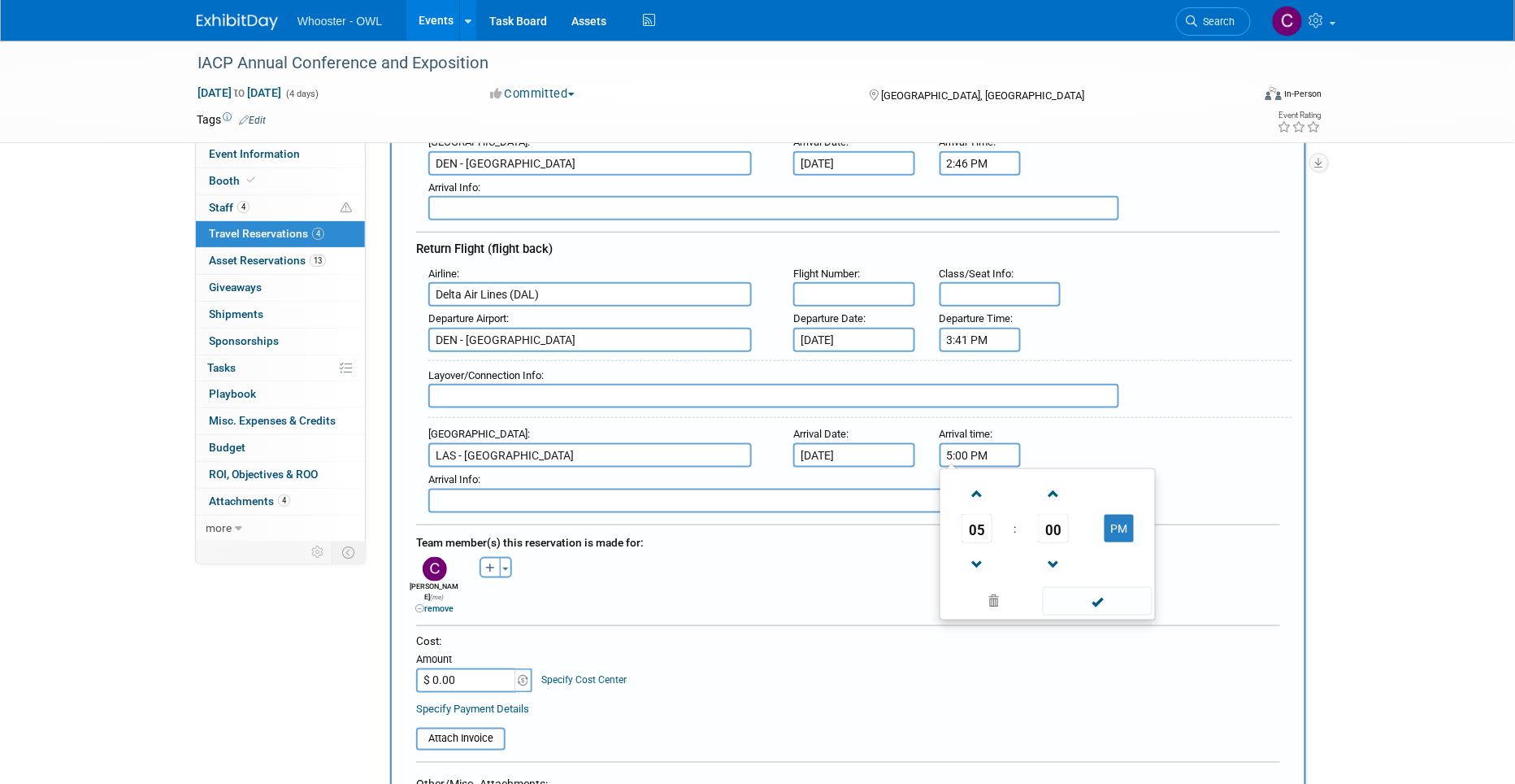
click at [951, 449] on input "5:00 PM" at bounding box center [981, 455] width 81 height 24
click at [977, 486] on span at bounding box center [977, 493] width 28 height 28
click at [1052, 525] on span "00" at bounding box center [1053, 528] width 31 height 29
click at [1076, 530] on td "30" at bounding box center [1074, 537] width 52 height 44
drag, startPoint x: 967, startPoint y: 445, endPoint x: 967, endPoint y: 467, distance: 22.0
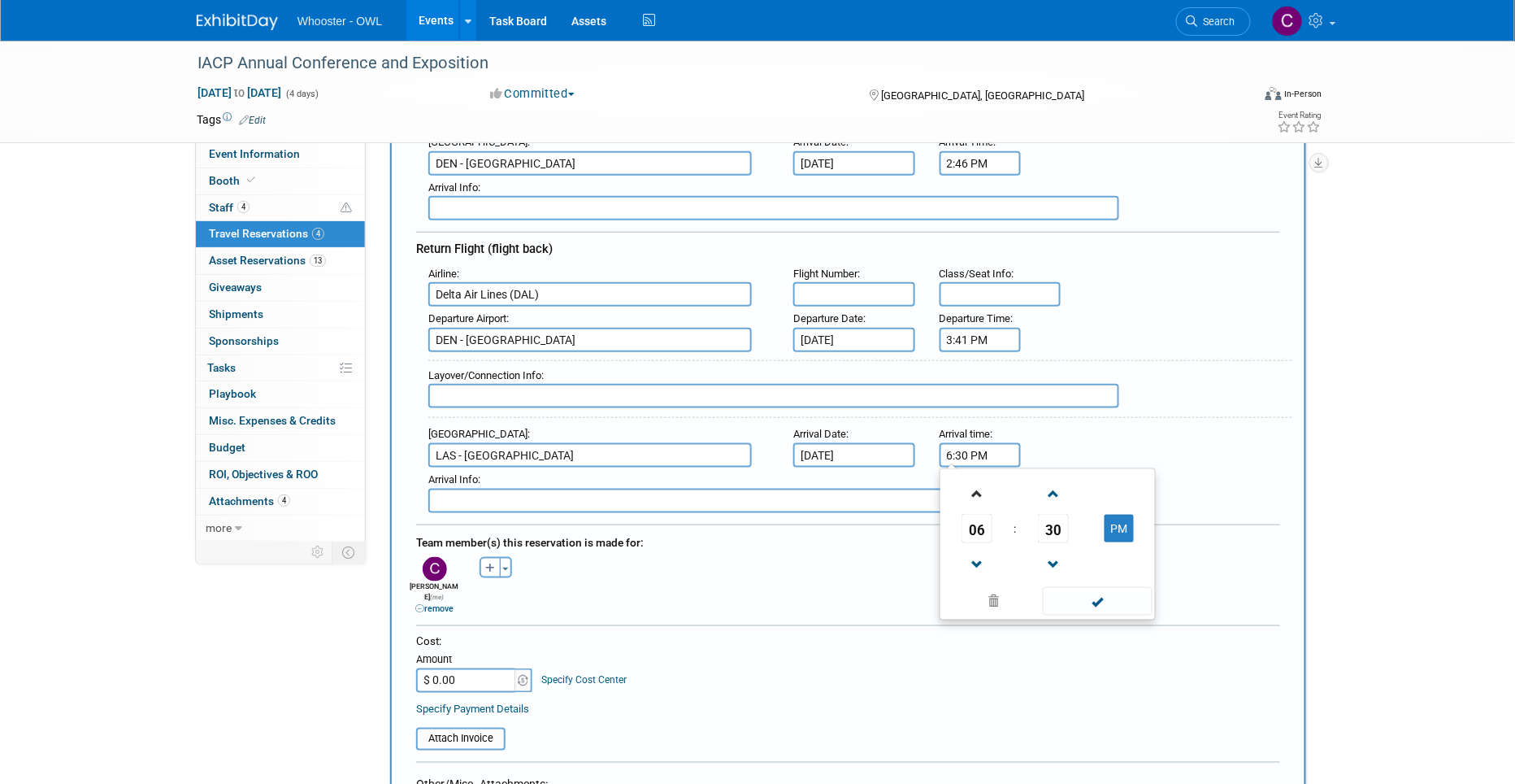
click at [967, 445] on input "6:30 PM" at bounding box center [981, 455] width 81 height 24
type input "6:31 PM"
click at [852, 529] on div "Team member(s) this reservation is made for:" at bounding box center [848, 540] width 864 height 26
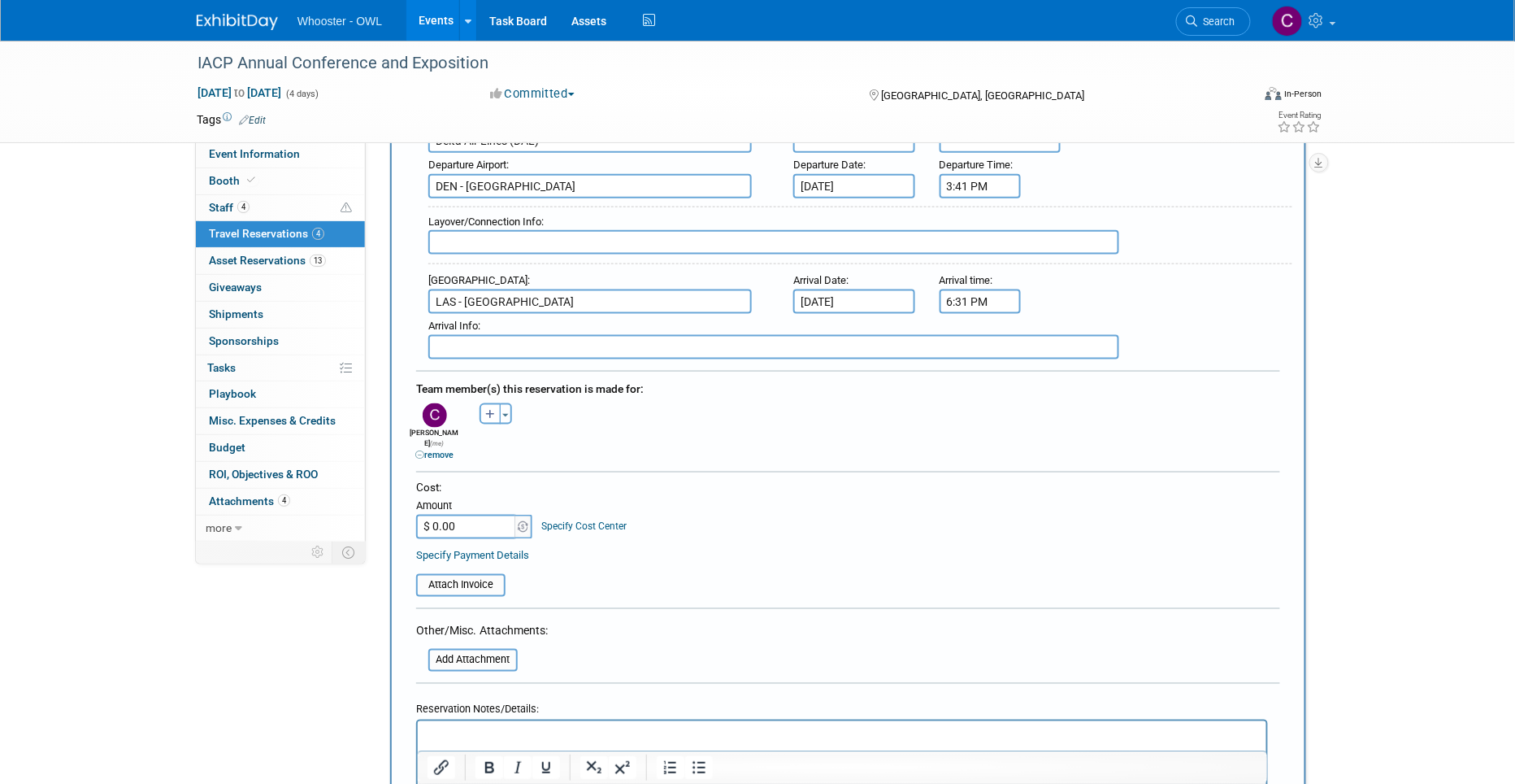
scroll to position [557, 0]
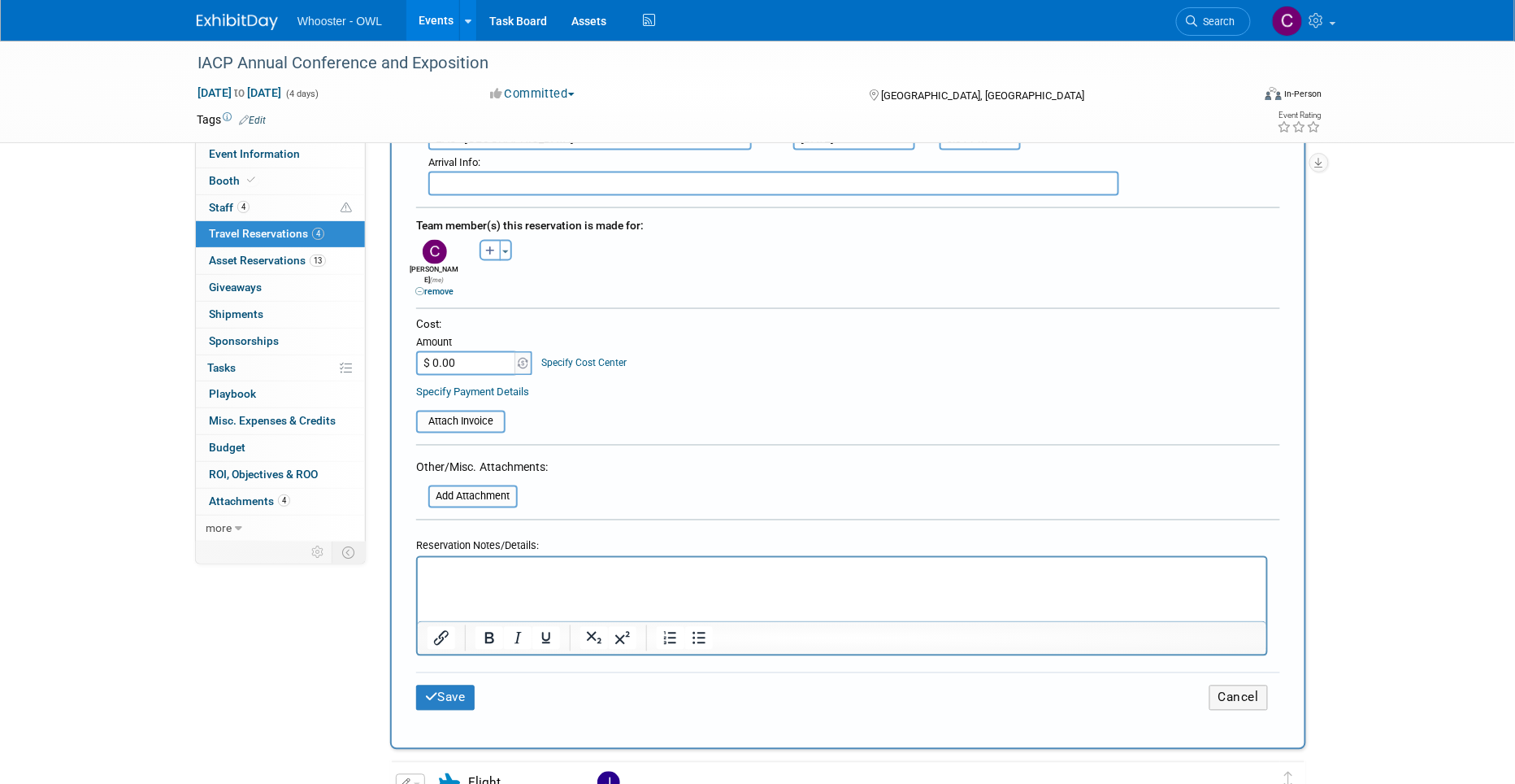
click at [483, 351] on input "$ 0.00" at bounding box center [467, 363] width 102 height 24
type input "$ 501.37"
drag, startPoint x: 708, startPoint y: 469, endPoint x: 688, endPoint y: 489, distance: 28.3
click at [708, 469] on form "<i class="fas fa-plane" style="padding: 6px 4px 6px 1px;"></i> Flight <i class=…" at bounding box center [848, 123] width 864 height 1207
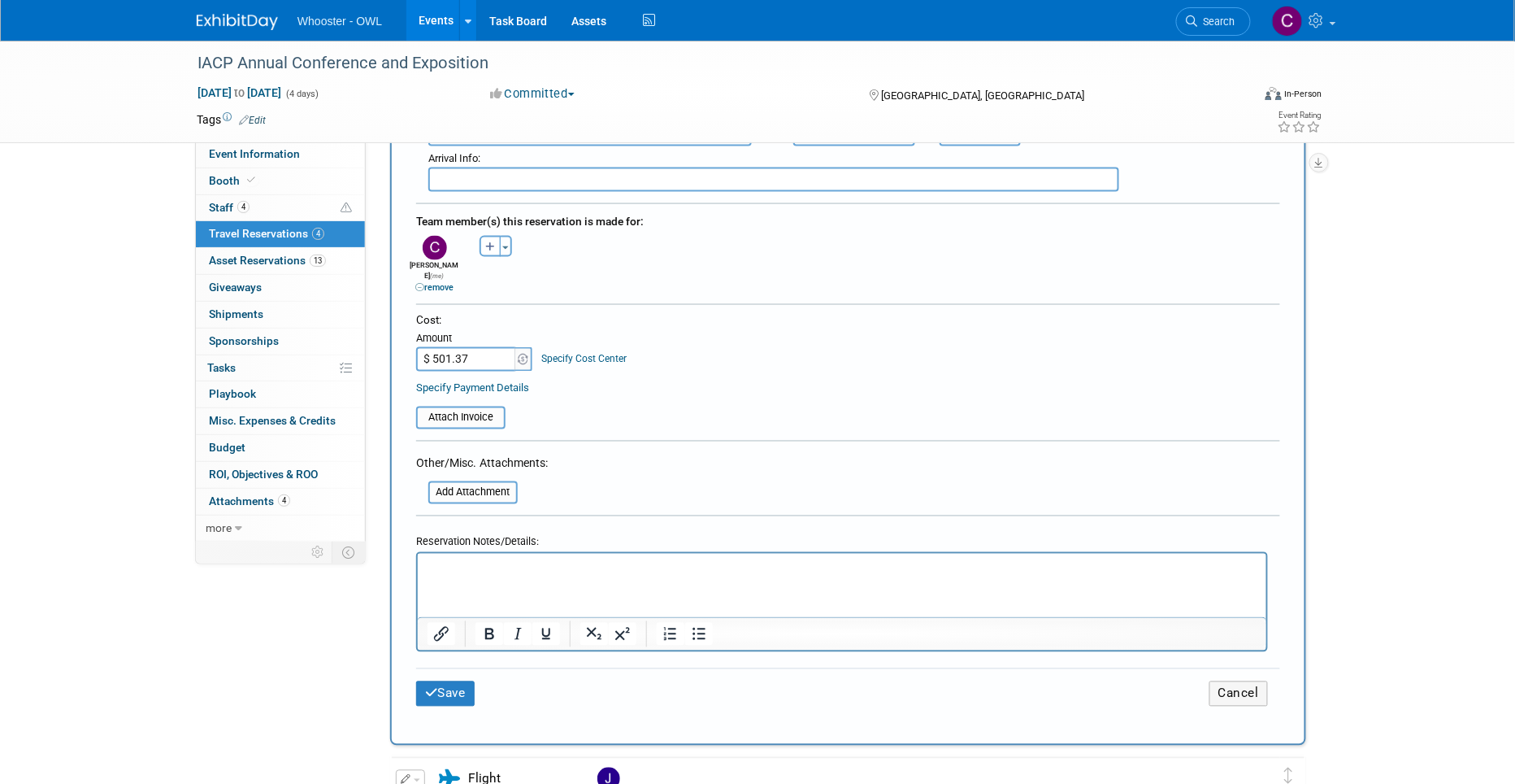
click at [438, 681] on button "Save" at bounding box center [445, 694] width 58 height 25
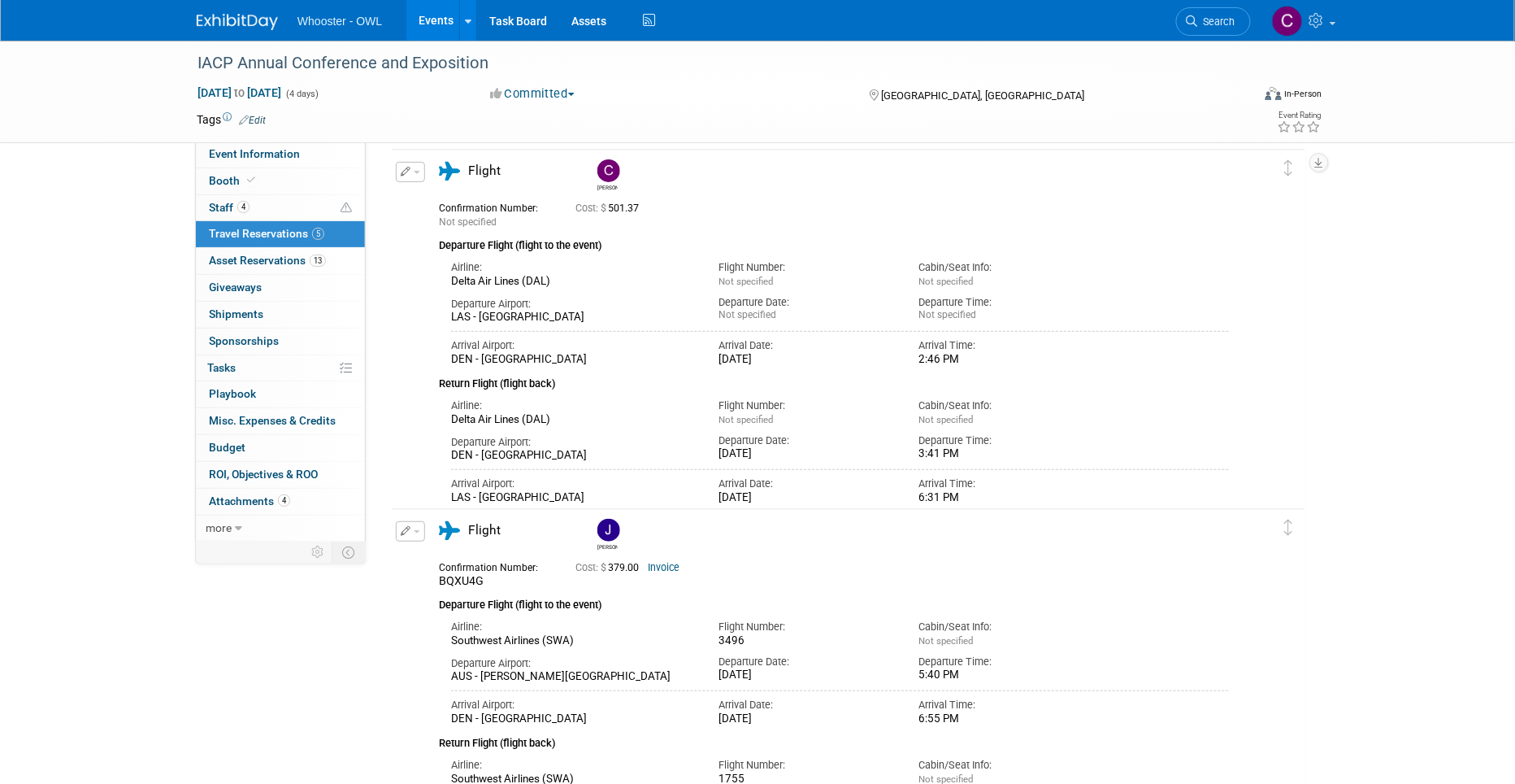
scroll to position [64, 0]
